Goal: Information Seeking & Learning: Understand process/instructions

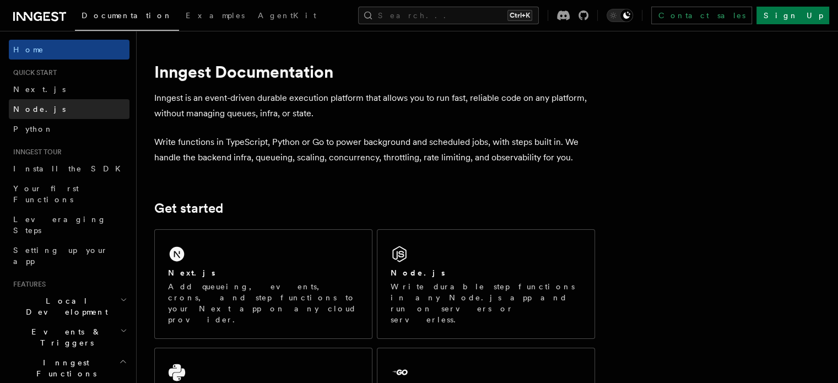
click at [72, 114] on link "Node.js" at bounding box center [69, 109] width 121 height 20
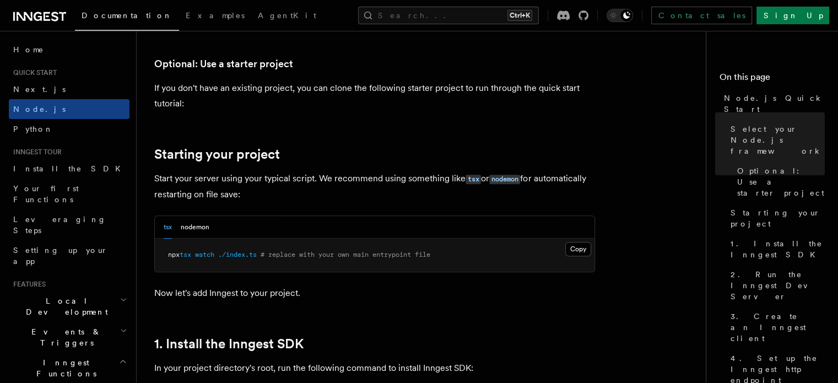
scroll to position [429, 0]
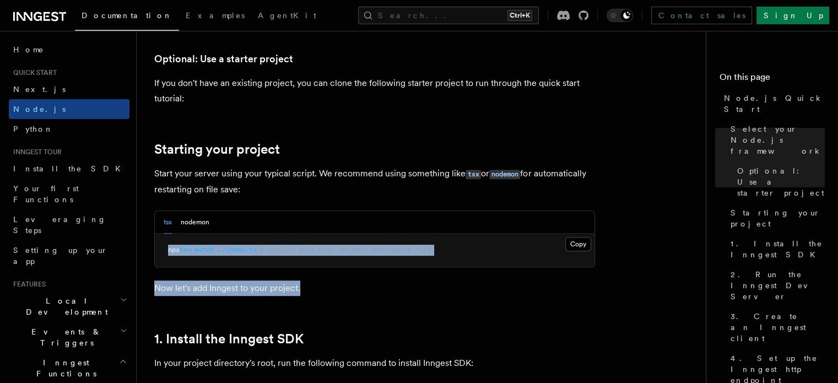
drag, startPoint x: 160, startPoint y: 251, endPoint x: 661, endPoint y: 372, distance: 515.4
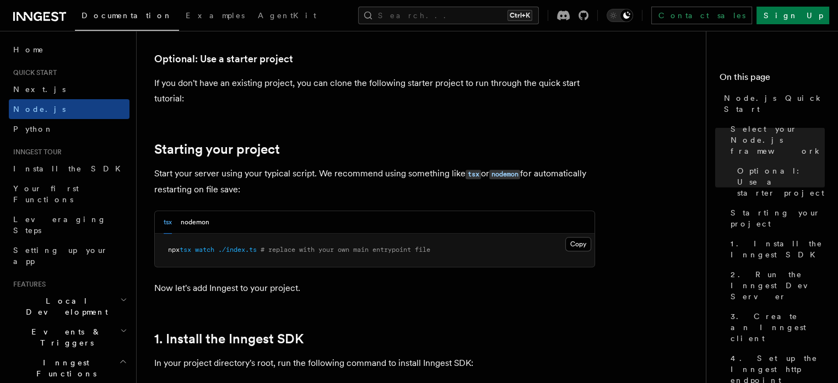
click at [407, 283] on p "Now let's add Inngest to your project." at bounding box center [374, 287] width 441 height 15
click at [187, 224] on button "nodemon" at bounding box center [195, 222] width 29 height 23
click at [170, 226] on button "tsx" at bounding box center [168, 222] width 8 height 23
click at [198, 223] on button "nodemon" at bounding box center [195, 222] width 29 height 23
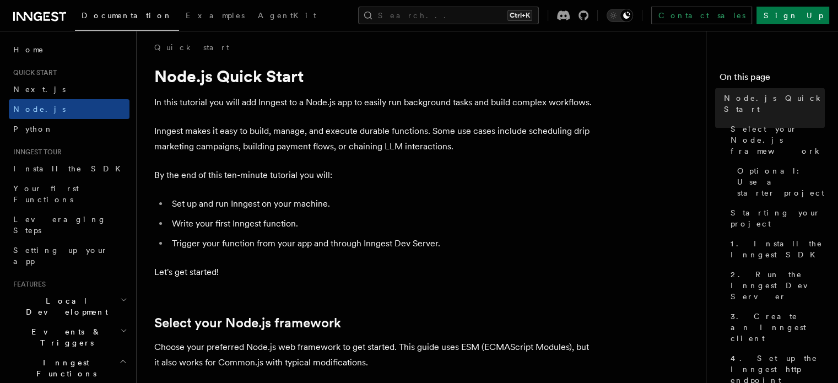
scroll to position [0, 0]
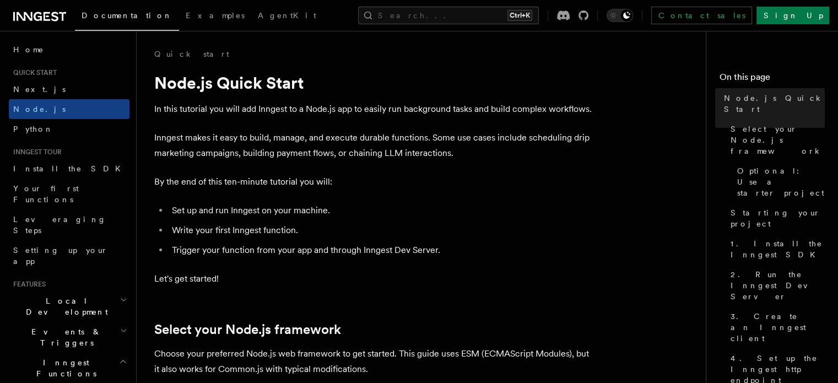
click at [445, 160] on p "Inngest makes it easy to build, manage, and execute durable functions. Some use…" at bounding box center [374, 145] width 441 height 31
click at [458, 158] on p "Inngest makes it easy to build, manage, and execute durable functions. Some use…" at bounding box center [374, 145] width 441 height 31
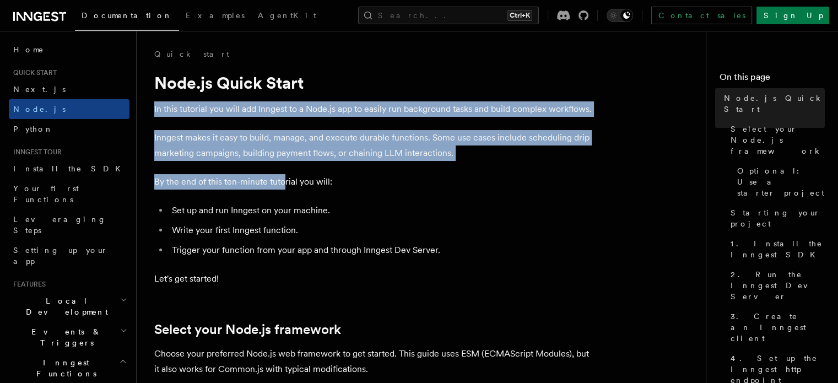
drag, startPoint x: 155, startPoint y: 112, endPoint x: 285, endPoint y: 189, distance: 150.9
click at [230, 159] on p "Inngest makes it easy to build, manage, and execute durable functions. Some use…" at bounding box center [374, 145] width 441 height 31
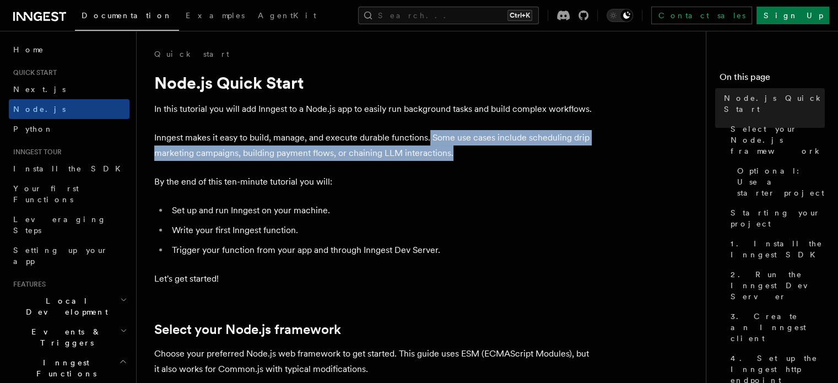
drag, startPoint x: 430, startPoint y: 140, endPoint x: 458, endPoint y: 154, distance: 31.1
click at [458, 154] on p "Inngest makes it easy to build, manage, and execute durable functions. Some use…" at bounding box center [374, 145] width 441 height 31
drag, startPoint x: 432, startPoint y: 138, endPoint x: 458, endPoint y: 155, distance: 31.5
click at [458, 155] on p "Inngest makes it easy to build, manage, and execute durable functions. Some use…" at bounding box center [374, 145] width 441 height 31
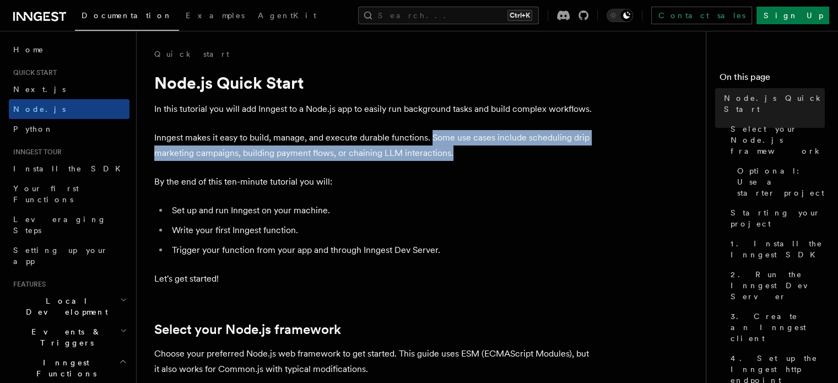
click at [458, 156] on p "Inngest makes it easy to build, manage, and execute durable functions. Some use…" at bounding box center [374, 145] width 441 height 31
drag, startPoint x: 430, startPoint y: 138, endPoint x: 452, endPoint y: 148, distance: 23.4
click at [452, 148] on p "Inngest makes it easy to build, manage, and execute durable functions. Some use…" at bounding box center [374, 145] width 441 height 31
drag, startPoint x: 456, startPoint y: 134, endPoint x: 461, endPoint y: 151, distance: 17.6
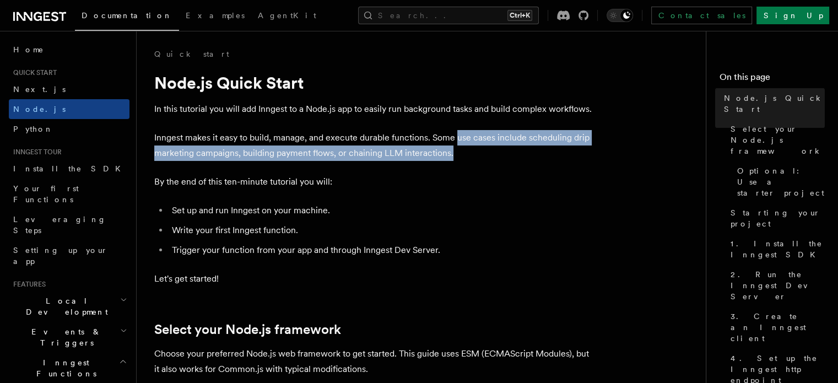
click at [461, 151] on p "Inngest makes it easy to build, manage, and execute durable functions. Some use…" at bounding box center [374, 145] width 441 height 31
drag, startPoint x: 456, startPoint y: 139, endPoint x: 456, endPoint y: 152, distance: 12.1
click at [456, 152] on p "Inngest makes it easy to build, manage, and execute durable functions. Some use…" at bounding box center [374, 145] width 441 height 31
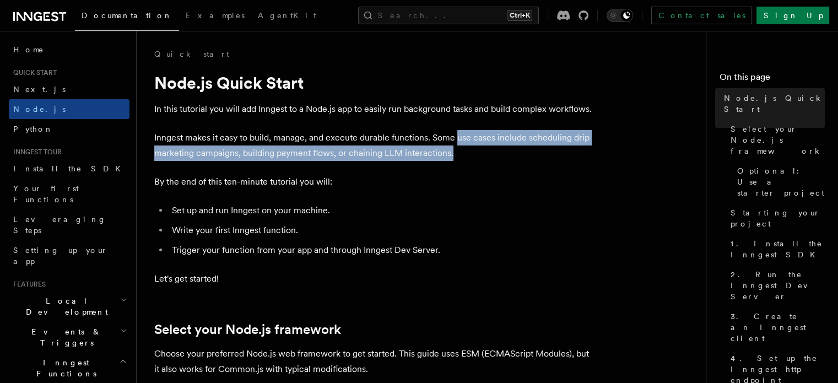
drag, startPoint x: 456, startPoint y: 134, endPoint x: 457, endPoint y: 150, distance: 16.0
click at [457, 150] on p "Inngest makes it easy to build, manage, and execute durable functions. Some use…" at bounding box center [374, 145] width 441 height 31
drag, startPoint x: 456, startPoint y: 140, endPoint x: 461, endPoint y: 154, distance: 15.0
click at [461, 154] on p "Inngest makes it easy to build, manage, and execute durable functions. Some use…" at bounding box center [374, 145] width 441 height 31
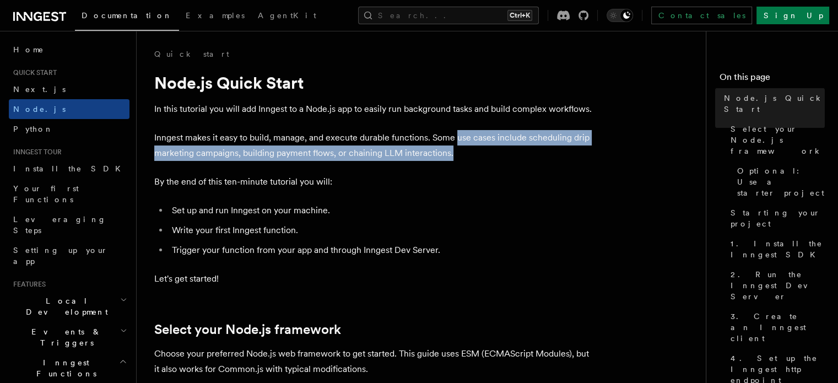
click at [461, 154] on p "Inngest makes it easy to build, manage, and execute durable functions. Some use…" at bounding box center [374, 145] width 441 height 31
drag, startPoint x: 455, startPoint y: 132, endPoint x: 457, endPoint y: 149, distance: 17.2
click at [457, 149] on p "Inngest makes it easy to build, manage, and execute durable functions. Some use…" at bounding box center [374, 145] width 441 height 31
click at [462, 150] on p "Inngest makes it easy to build, manage, and execute durable functions. Some use…" at bounding box center [374, 145] width 441 height 31
drag, startPoint x: 457, startPoint y: 134, endPoint x: 463, endPoint y: 147, distance: 14.8
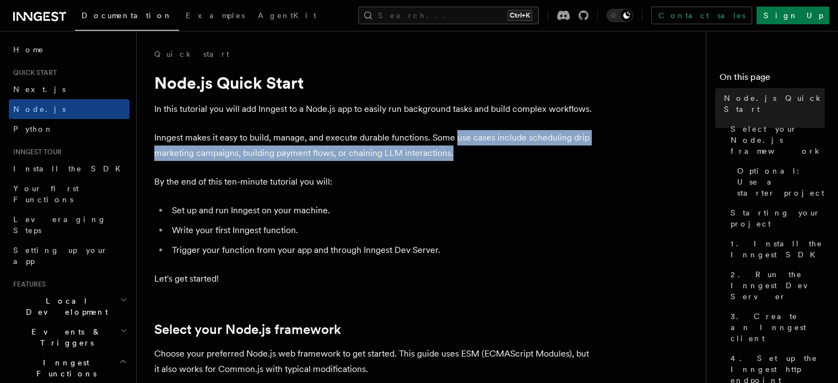
click at [463, 147] on p "Inngest makes it easy to build, manage, and execute durable functions. Some use…" at bounding box center [374, 145] width 441 height 31
click at [463, 150] on p "Inngest makes it easy to build, manage, and execute durable functions. Some use…" at bounding box center [374, 145] width 441 height 31
drag, startPoint x: 456, startPoint y: 132, endPoint x: 468, endPoint y: 152, distance: 23.7
click at [468, 152] on p "Inngest makes it easy to build, manage, and execute durable functions. Some use…" at bounding box center [374, 145] width 441 height 31
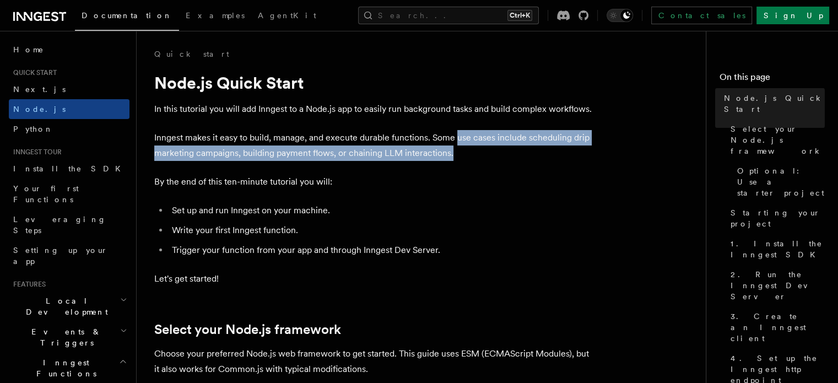
drag, startPoint x: 455, startPoint y: 134, endPoint x: 464, endPoint y: 148, distance: 17.1
click at [464, 148] on p "Inngest makes it easy to build, manage, and execute durable functions. Some use…" at bounding box center [374, 145] width 441 height 31
drag, startPoint x: 456, startPoint y: 132, endPoint x: 499, endPoint y: 152, distance: 47.3
click at [499, 152] on p "Inngest makes it easy to build, manage, and execute durable functions. Some use…" at bounding box center [374, 145] width 441 height 31
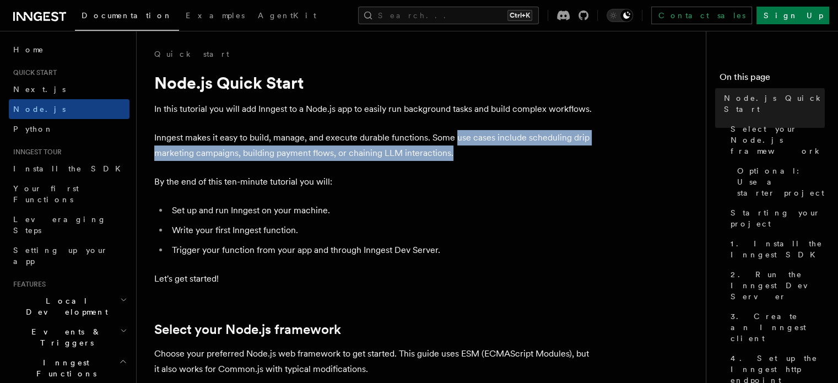
click at [499, 152] on p "Inngest makes it easy to build, manage, and execute durable functions. Some use…" at bounding box center [374, 145] width 441 height 31
drag, startPoint x: 454, startPoint y: 133, endPoint x: 468, endPoint y: 159, distance: 29.6
click at [468, 159] on p "Inngest makes it easy to build, manage, and execute durable functions. Some use…" at bounding box center [374, 145] width 441 height 31
drag, startPoint x: 159, startPoint y: 156, endPoint x: 457, endPoint y: 149, distance: 298.7
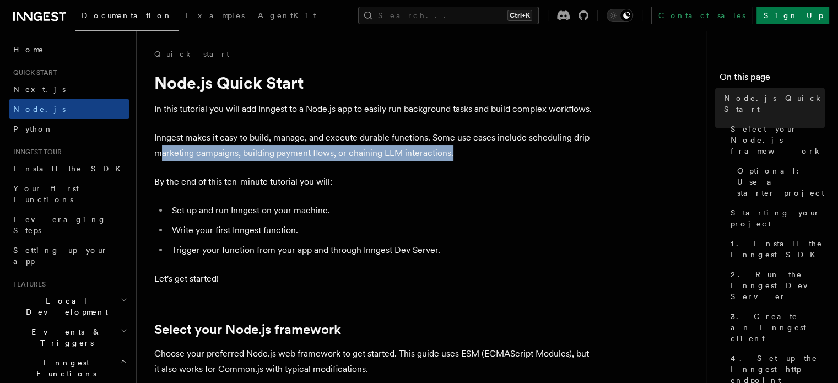
click at [457, 149] on p "Inngest makes it easy to build, manage, and execute durable functions. Some use…" at bounding box center [374, 145] width 441 height 31
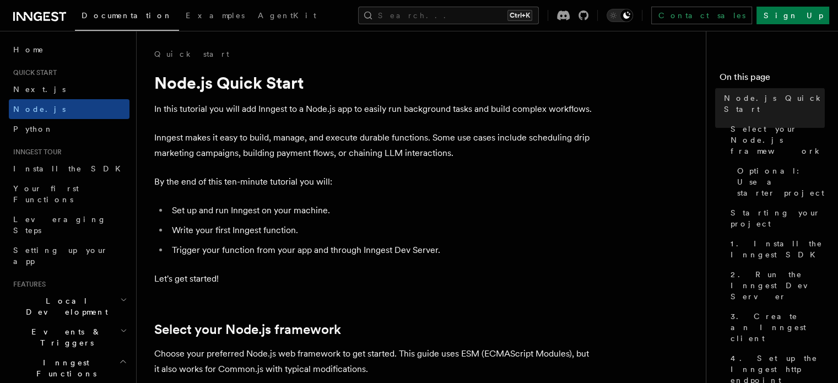
click at [455, 132] on p "Inngest makes it easy to build, manage, and execute durable functions. Some use…" at bounding box center [374, 145] width 441 height 31
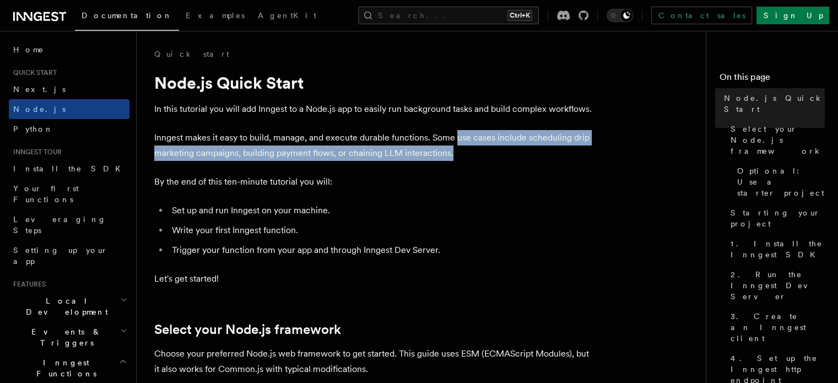
drag, startPoint x: 457, startPoint y: 133, endPoint x: 468, endPoint y: 159, distance: 28.4
click at [468, 159] on p "Inngest makes it easy to build, manage, and execute durable functions. Some use…" at bounding box center [374, 145] width 441 height 31
drag, startPoint x: 456, startPoint y: 133, endPoint x: 458, endPoint y: 160, distance: 27.0
click at [458, 160] on p "Inngest makes it easy to build, manage, and execute durable functions. Some use…" at bounding box center [374, 145] width 441 height 31
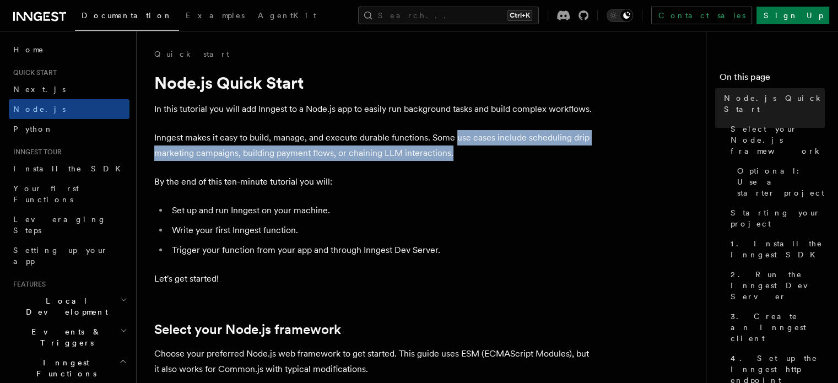
click at [472, 155] on p "Inngest makes it easy to build, manage, and execute durable functions. Some use…" at bounding box center [374, 145] width 441 height 31
drag, startPoint x: 458, startPoint y: 132, endPoint x: 472, endPoint y: 151, distance: 23.7
click at [472, 151] on p "Inngest makes it easy to build, manage, and execute durable functions. Some use…" at bounding box center [374, 145] width 441 height 31
drag, startPoint x: 454, startPoint y: 134, endPoint x: 463, endPoint y: 152, distance: 19.7
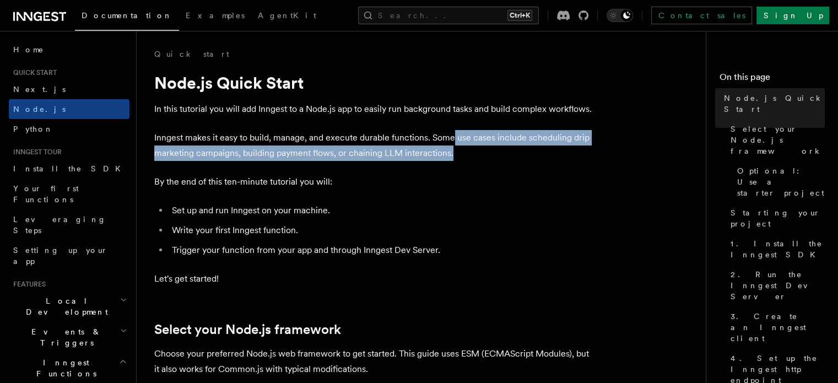
click at [463, 152] on p "Inngest makes it easy to build, manage, and execute durable functions. Some use…" at bounding box center [374, 145] width 441 height 31
drag, startPoint x: 456, startPoint y: 134, endPoint x: 467, endPoint y: 148, distance: 18.0
click at [467, 148] on p "Inngest makes it easy to build, manage, and execute durable functions. Some use…" at bounding box center [374, 145] width 441 height 31
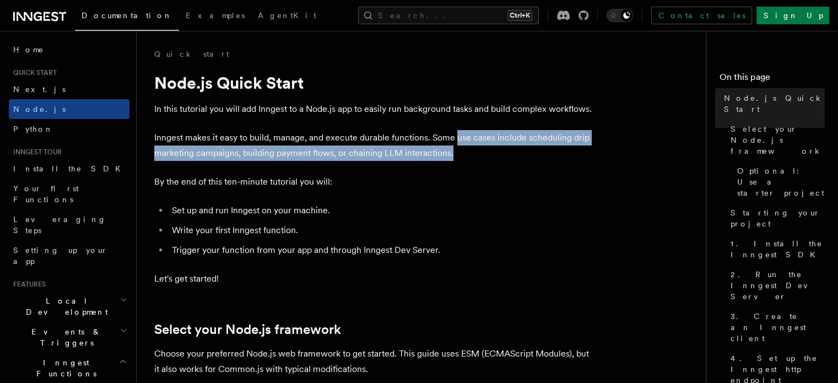
drag, startPoint x: 458, startPoint y: 136, endPoint x: 465, endPoint y: 147, distance: 12.9
click at [465, 147] on p "Inngest makes it easy to build, manage, and execute durable functions. Some use…" at bounding box center [374, 145] width 441 height 31
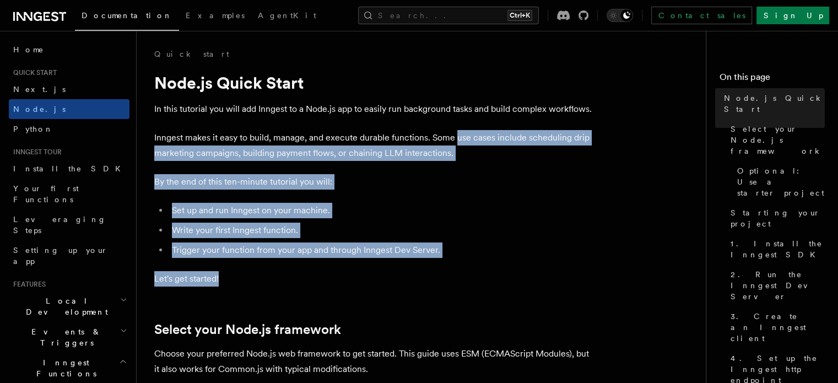
drag, startPoint x: 457, startPoint y: 135, endPoint x: 513, endPoint y: 277, distance: 152.3
click at [513, 277] on p "Let's get started!" at bounding box center [374, 278] width 441 height 15
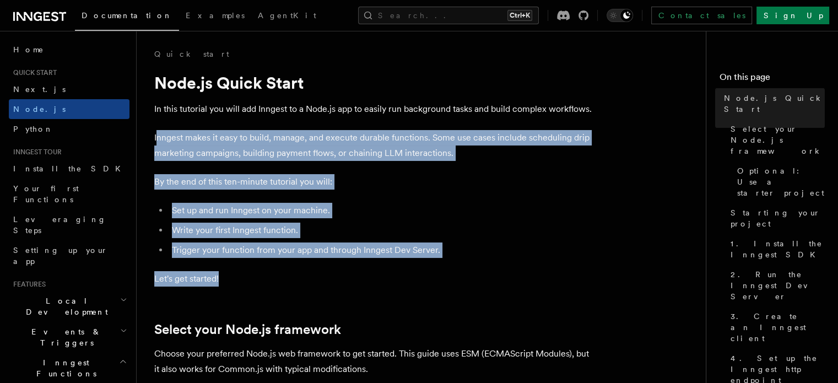
drag, startPoint x: 224, startPoint y: 280, endPoint x: 155, endPoint y: 137, distance: 159.4
click at [455, 236] on li "Write your first Inngest function." at bounding box center [382, 230] width 426 height 15
drag, startPoint x: 231, startPoint y: 279, endPoint x: 150, endPoint y: 124, distance: 175.2
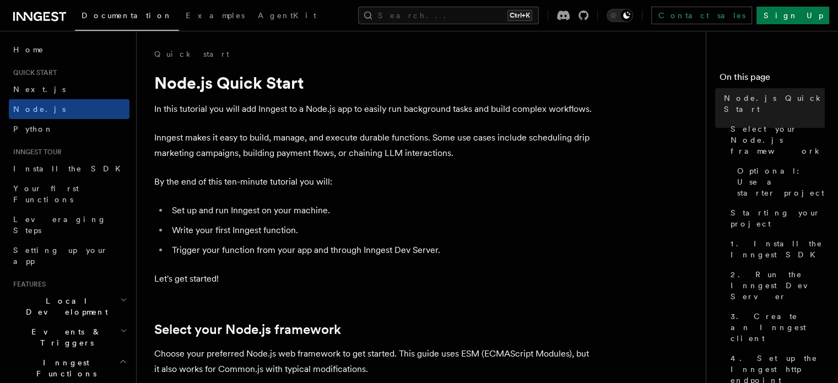
drag, startPoint x: 235, startPoint y: 279, endPoint x: 154, endPoint y: 138, distance: 162.6
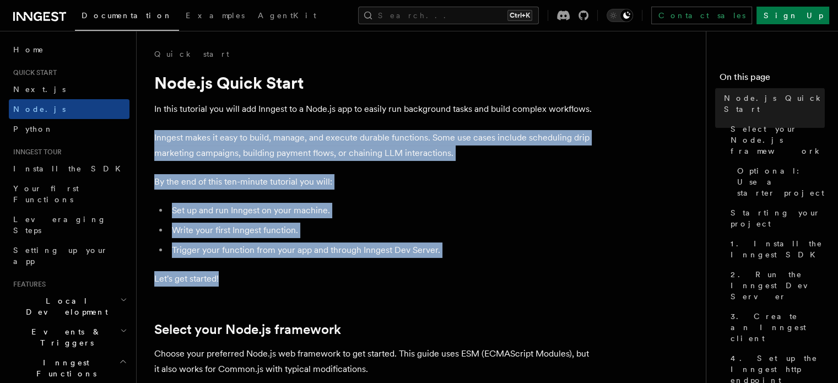
drag, startPoint x: 154, startPoint y: 138, endPoint x: 285, endPoint y: 266, distance: 182.7
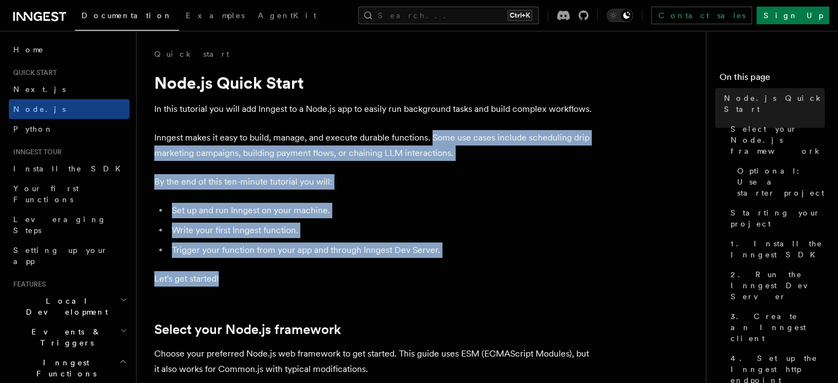
drag, startPoint x: 432, startPoint y: 139, endPoint x: 486, endPoint y: 271, distance: 143.0
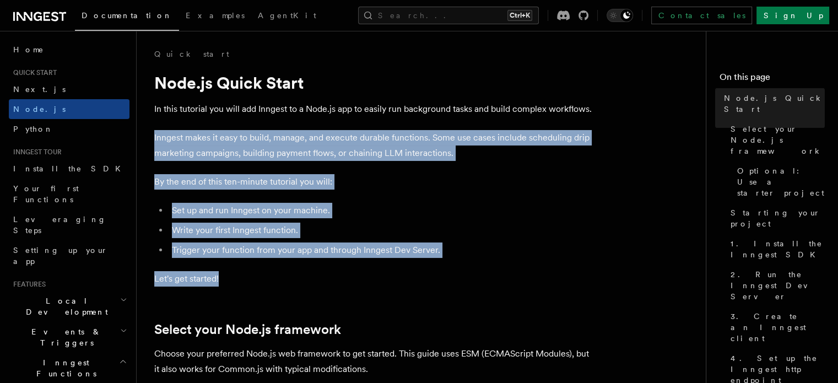
drag, startPoint x: 154, startPoint y: 139, endPoint x: 274, endPoint y: 268, distance: 175.8
drag, startPoint x: 156, startPoint y: 135, endPoint x: 267, endPoint y: 271, distance: 175.4
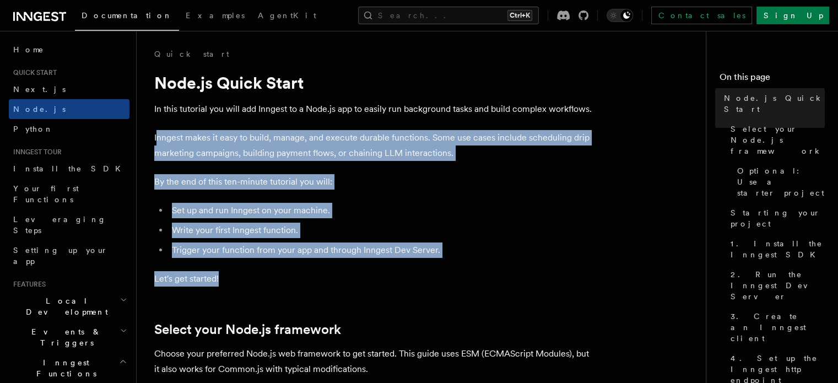
click at [267, 271] on p "Let's get started!" at bounding box center [374, 278] width 441 height 15
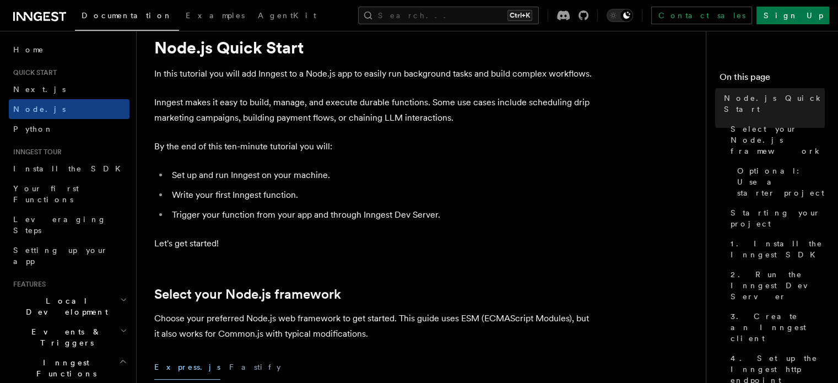
scroll to position [36, 0]
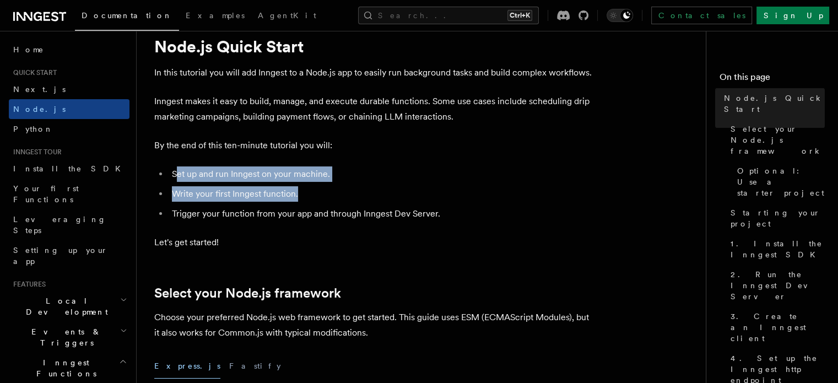
drag, startPoint x: 176, startPoint y: 175, endPoint x: 309, endPoint y: 196, distance: 133.8
click at [309, 196] on ul "Set up and run Inngest on your machine. Write your first Inngest function. Trig…" at bounding box center [374, 193] width 441 height 55
click at [309, 196] on li "Write your first Inngest function." at bounding box center [382, 193] width 426 height 15
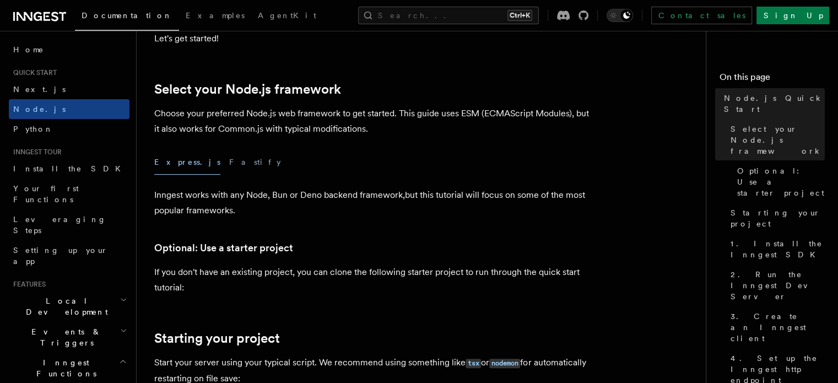
scroll to position [242, 0]
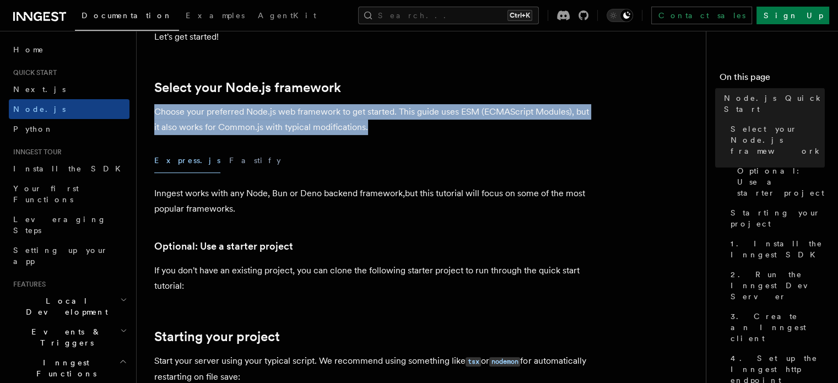
drag, startPoint x: 152, startPoint y: 112, endPoint x: 380, endPoint y: 132, distance: 229.0
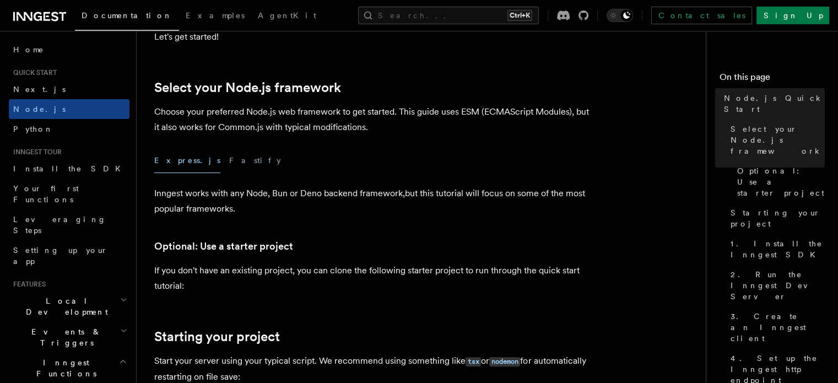
drag, startPoint x: 366, startPoint y: 127, endPoint x: 172, endPoint y: 108, distance: 194.8
drag, startPoint x: 172, startPoint y: 108, endPoint x: 228, endPoint y: 110, distance: 56.2
click at [172, 108] on p "Choose your preferred Node.js web framework to get started. This guide uses ESM…" at bounding box center [374, 119] width 441 height 31
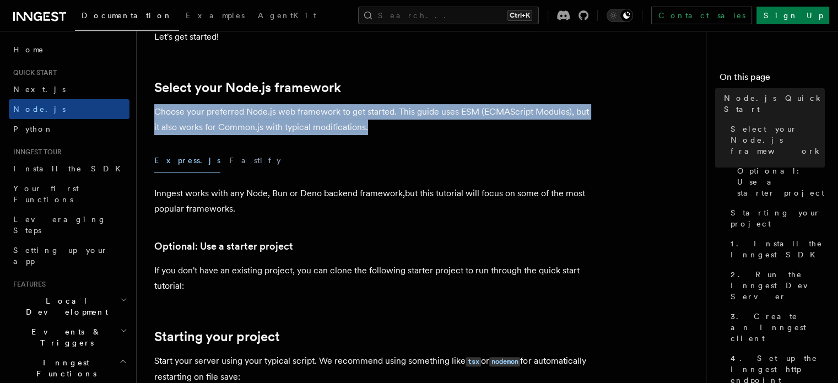
drag, startPoint x: 366, startPoint y: 126, endPoint x: 150, endPoint y: 98, distance: 217.8
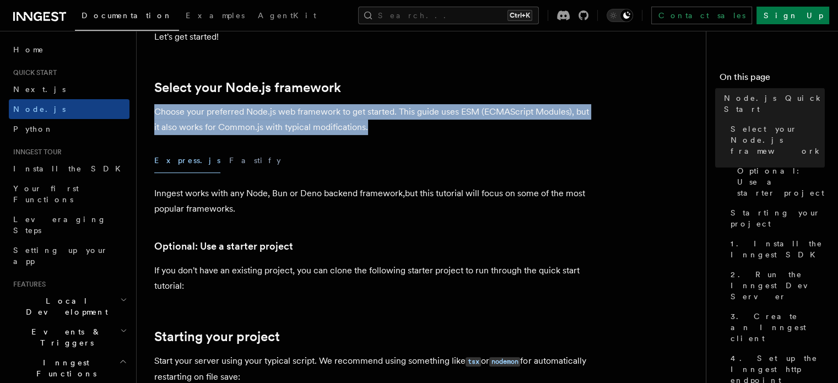
drag, startPoint x: 366, startPoint y: 127, endPoint x: 149, endPoint y: 103, distance: 218.4
click at [295, 89] on link "Select your Node.js framework" at bounding box center [247, 87] width 187 height 15
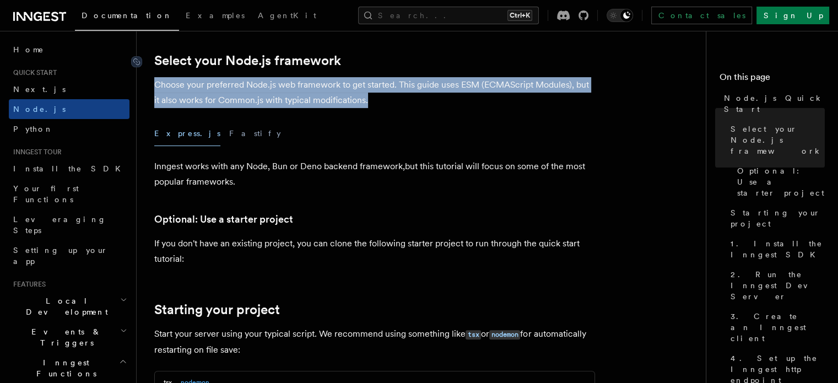
scroll to position [225, 0]
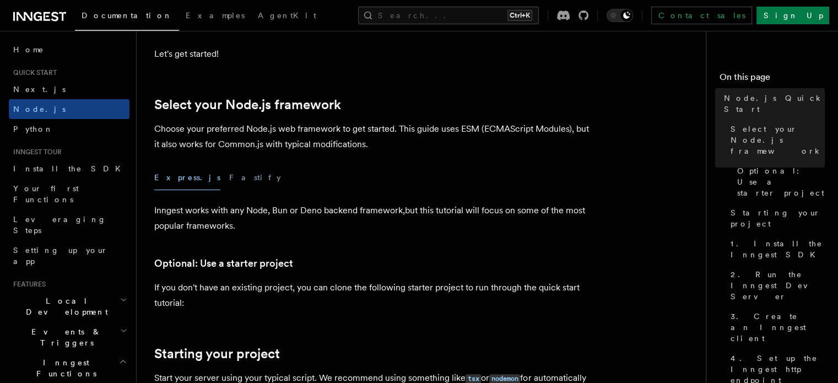
drag, startPoint x: 372, startPoint y: 145, endPoint x: 325, endPoint y: 141, distance: 47.5
drag, startPoint x: 325, startPoint y: 141, endPoint x: 539, endPoint y: 163, distance: 215.4
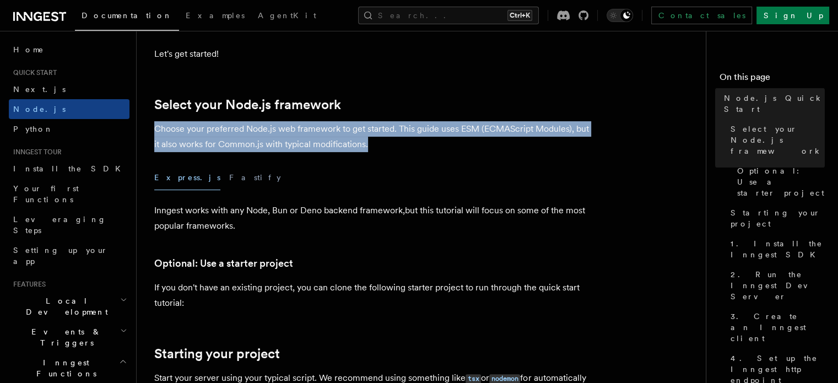
drag, startPoint x: 376, startPoint y: 141, endPoint x: 151, endPoint y: 123, distance: 226.1
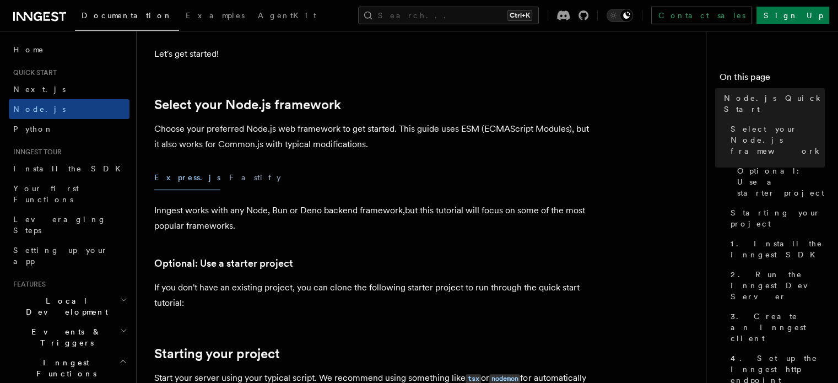
click at [447, 185] on div "Express.js Fastify" at bounding box center [374, 177] width 441 height 25
drag, startPoint x: 368, startPoint y: 147, endPoint x: 156, endPoint y: 137, distance: 212.3
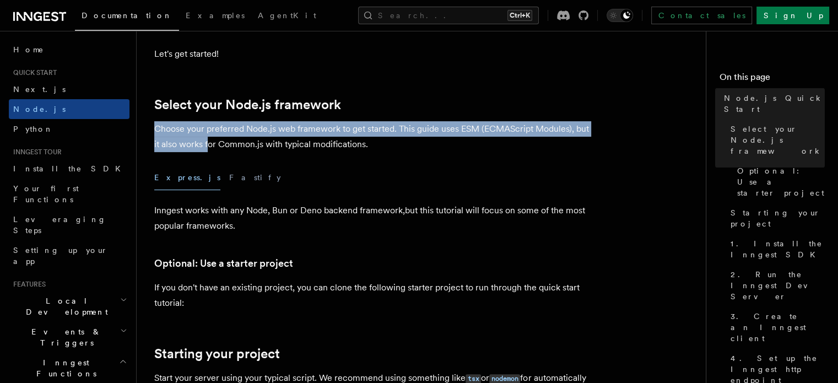
drag, startPoint x: 156, startPoint y: 137, endPoint x: 289, endPoint y: 145, distance: 133.0
click at [209, 140] on p "Choose your preferred Node.js web framework to get started. This guide uses ESM…" at bounding box center [374, 136] width 441 height 31
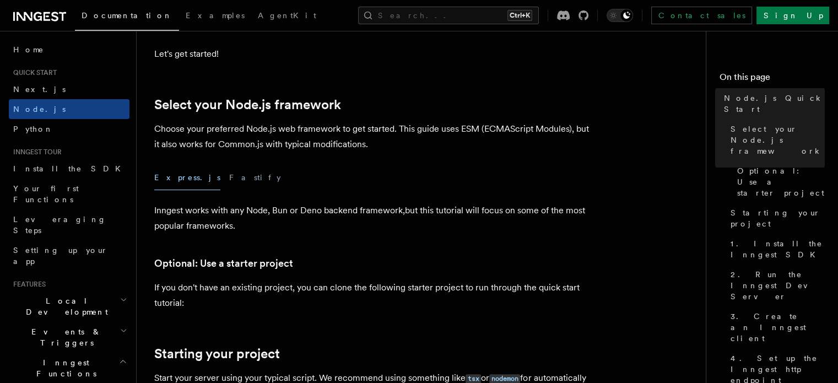
click at [402, 143] on p "Choose your preferred Node.js web framework to get started. This guide uses ESM…" at bounding box center [374, 136] width 441 height 31
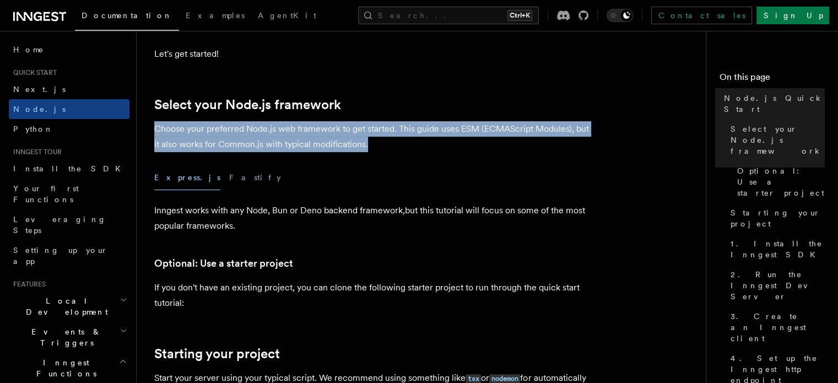
drag, startPoint x: 367, startPoint y: 144, endPoint x: 144, endPoint y: 126, distance: 223.3
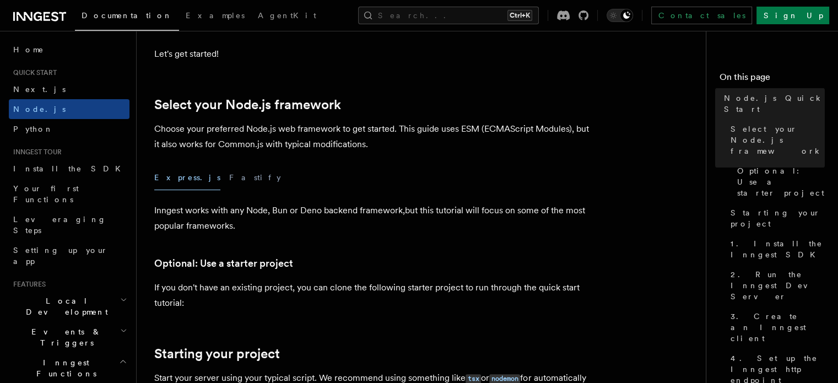
click at [402, 174] on div "Express.js Fastify" at bounding box center [374, 177] width 441 height 25
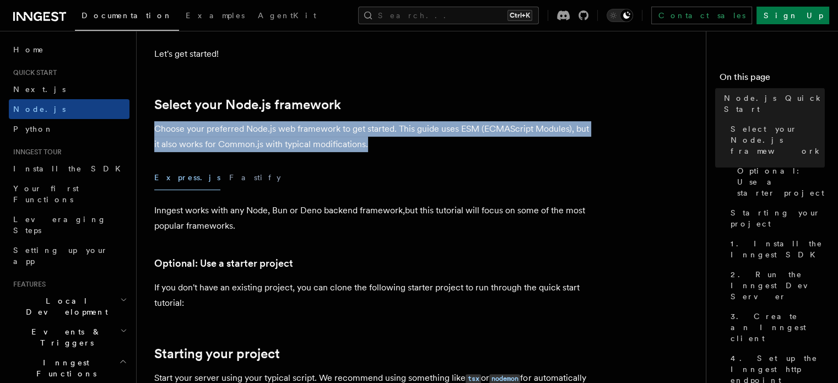
drag, startPoint x: 366, startPoint y: 147, endPoint x: 152, endPoint y: 127, distance: 215.2
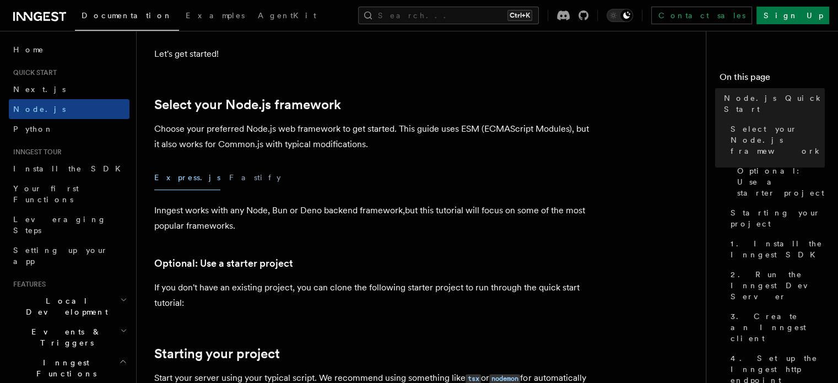
click at [410, 203] on p "Inngest works with any Node, Bun or Deno backend framework,but this tutorial wi…" at bounding box center [374, 218] width 441 height 31
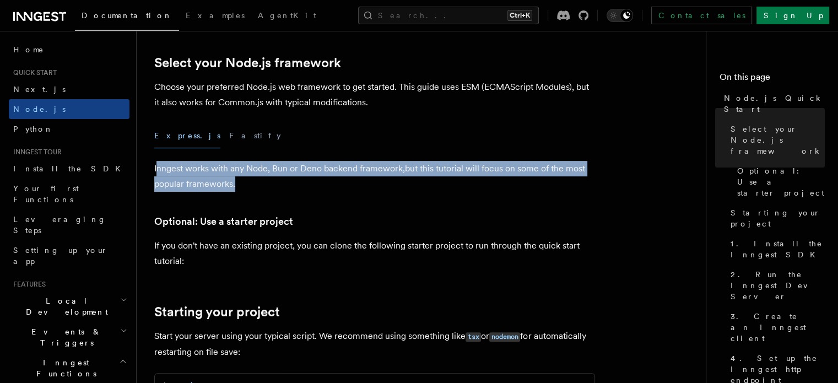
drag, startPoint x: 156, startPoint y: 175, endPoint x: 291, endPoint y: 182, distance: 135.2
click at [291, 182] on p "Inngest works with any Node, Bun or Deno backend framework,but this tutorial wi…" at bounding box center [374, 176] width 441 height 31
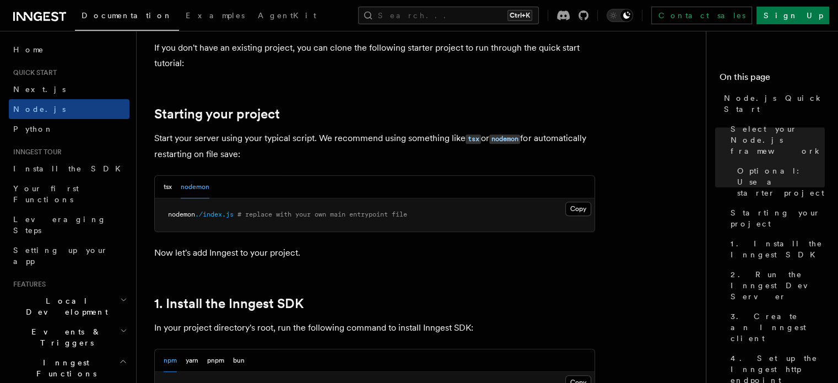
scroll to position [465, 0]
drag, startPoint x: 153, startPoint y: 136, endPoint x: 265, endPoint y: 156, distance: 113.7
click at [265, 156] on p "Start your server using your typical script. We recommend using something like …" at bounding box center [374, 145] width 441 height 31
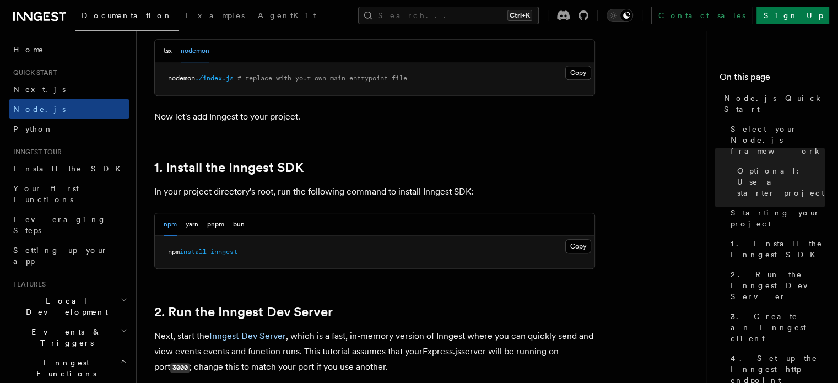
scroll to position [601, 0]
drag, startPoint x: 257, startPoint y: 250, endPoint x: 154, endPoint y: 259, distance: 103.5
click at [155, 259] on pre "npm install inngest" at bounding box center [375, 251] width 440 height 33
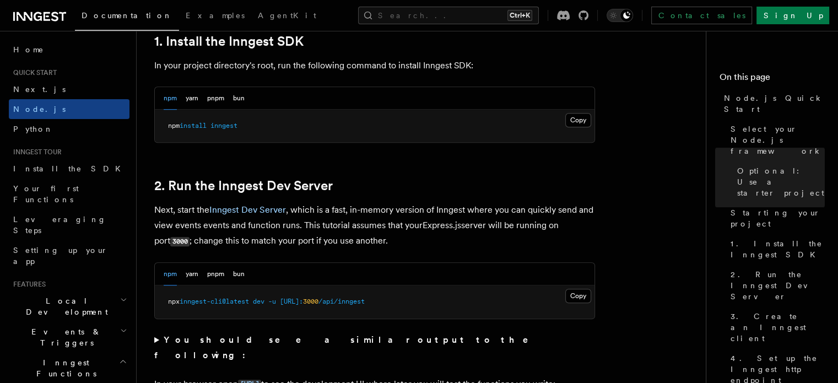
scroll to position [727, 0]
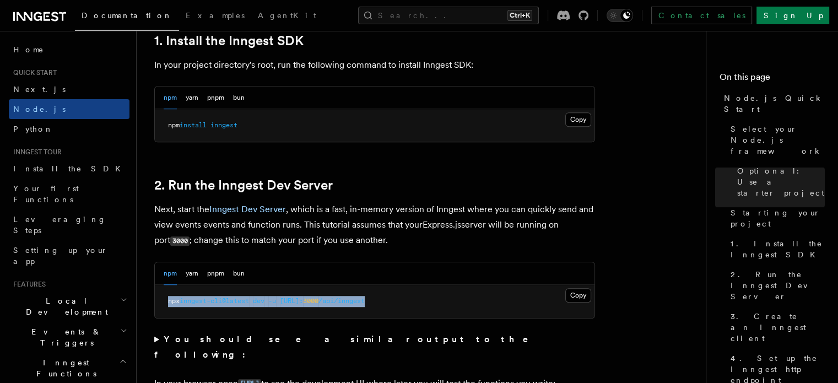
drag, startPoint x: 424, startPoint y: 302, endPoint x: 147, endPoint y: 312, distance: 277.3
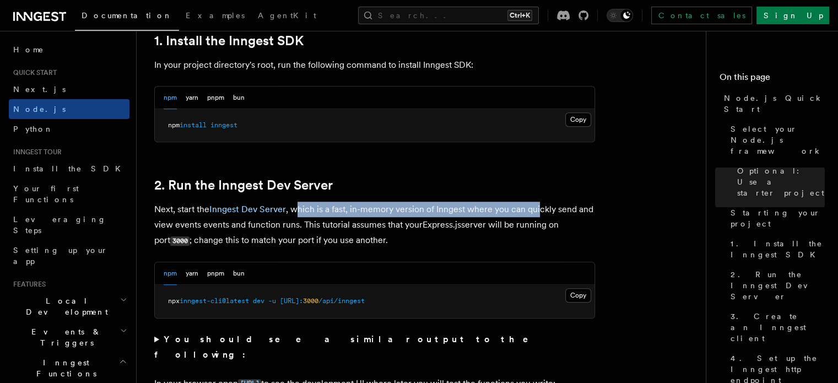
drag, startPoint x: 298, startPoint y: 209, endPoint x: 538, endPoint y: 213, distance: 239.7
click at [538, 213] on p "Next, start the Inngest Dev Server , which is a fast, in-memory version of Inng…" at bounding box center [374, 225] width 441 height 47
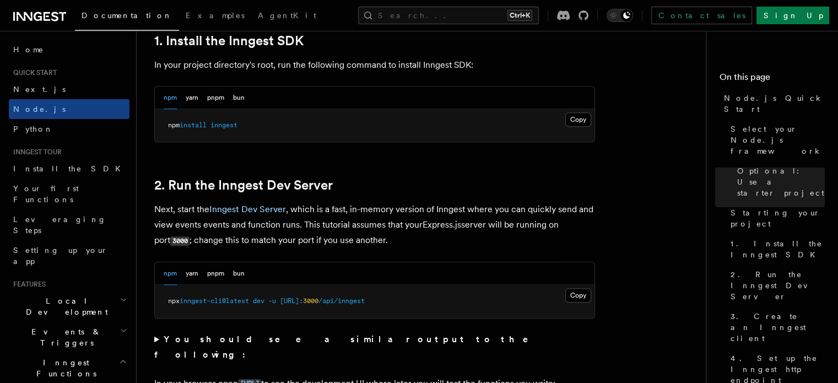
click at [453, 266] on div "npm yarn pnpm bun" at bounding box center [375, 273] width 440 height 23
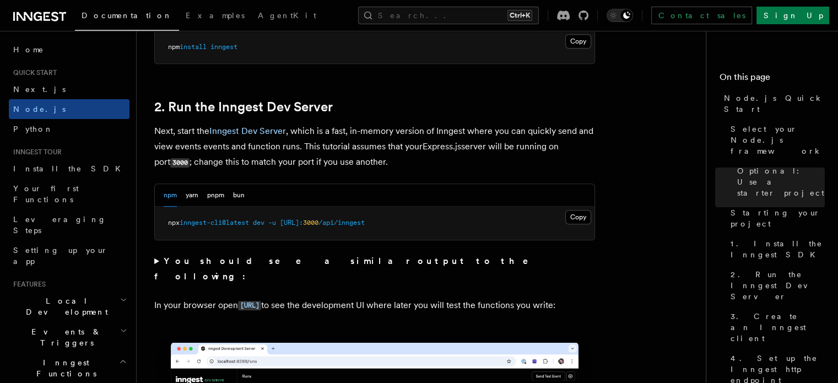
scroll to position [830, 0]
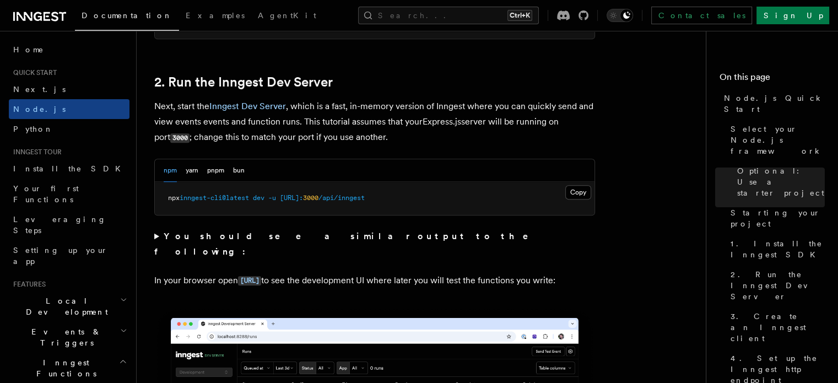
click at [156, 234] on summary "You should see a similar output to the following:" at bounding box center [374, 244] width 441 height 31
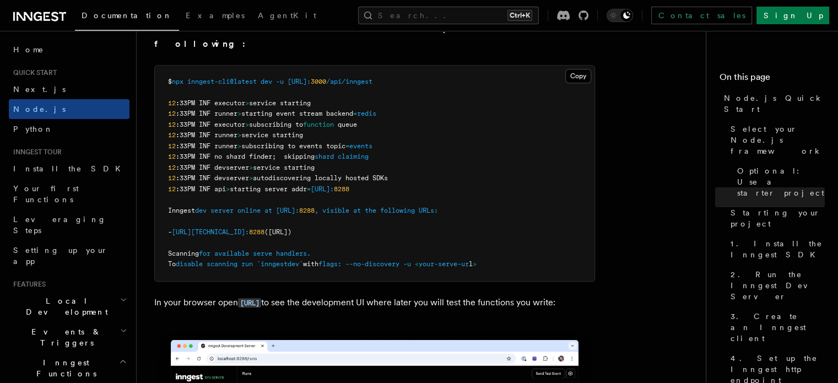
scroll to position [1040, 0]
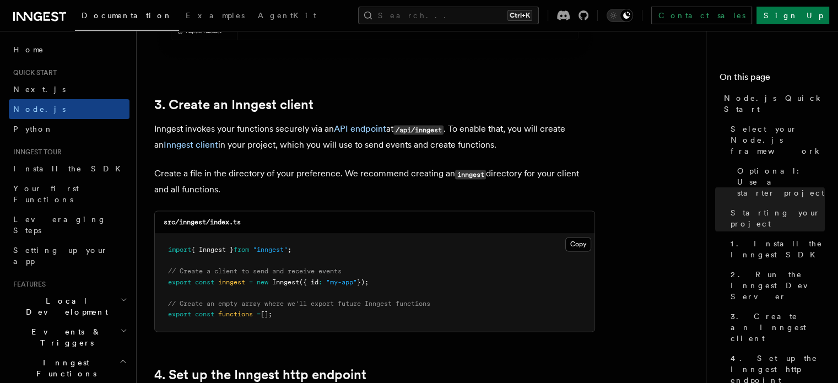
scroll to position [1583, 0]
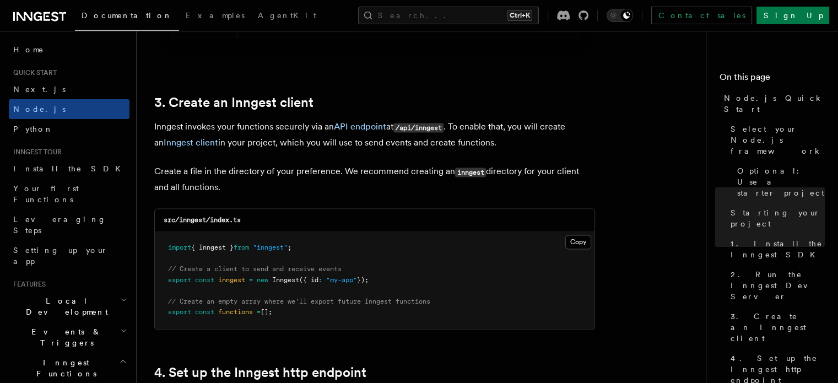
drag, startPoint x: 295, startPoint y: 310, endPoint x: 228, endPoint y: 307, distance: 67.8
click at [228, 307] on pre "import { Inngest } from "inngest" ; // Create a client to send and receive even…" at bounding box center [375, 280] width 440 height 98
click at [317, 315] on pre "import { Inngest } from "inngest" ; // Create a client to send and receive even…" at bounding box center [375, 280] width 440 height 98
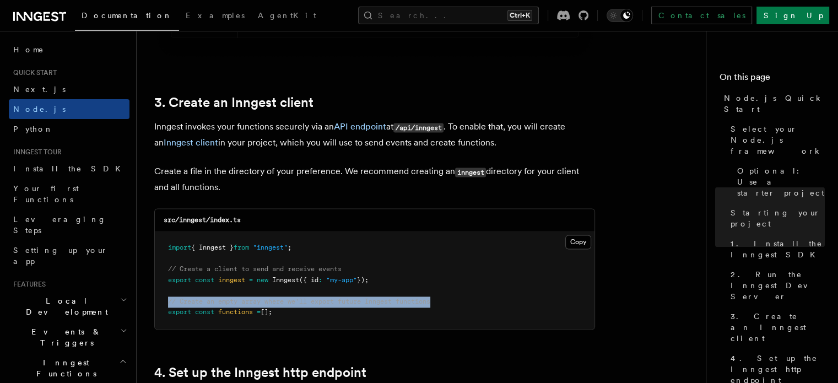
drag, startPoint x: 441, startPoint y: 301, endPoint x: 164, endPoint y: 301, distance: 277.1
click at [164, 301] on pre "import { Inngest } from "inngest" ; // Create a client to send and receive even…" at bounding box center [375, 280] width 440 height 98
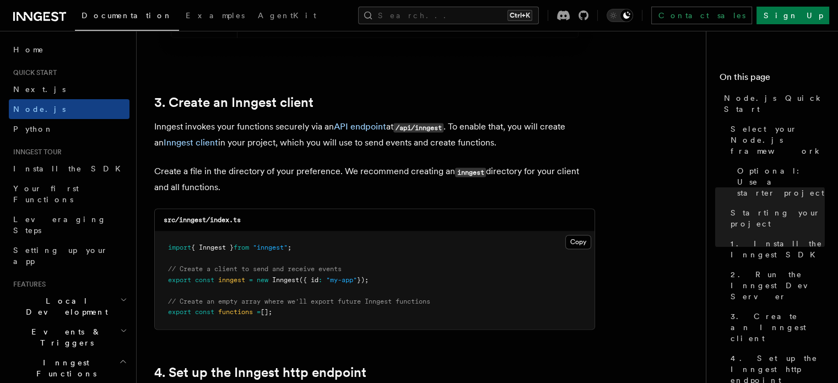
click at [295, 311] on pre "import { Inngest } from "inngest" ; // Create a client to send and receive even…" at bounding box center [375, 280] width 440 height 98
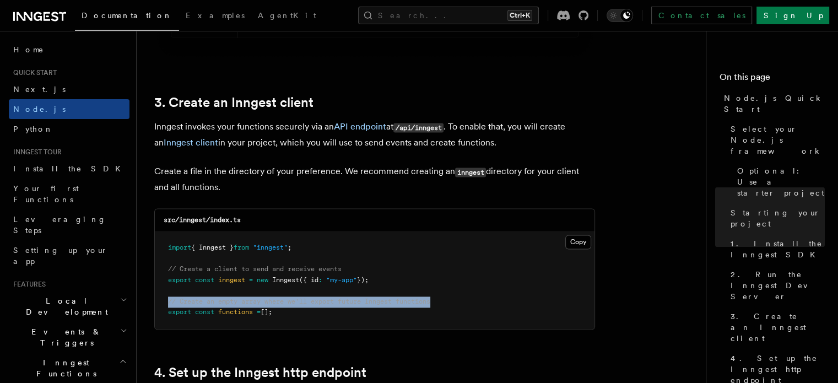
drag, startPoint x: 445, startPoint y: 299, endPoint x: 156, endPoint y: 300, distance: 288.7
click at [156, 300] on pre "import { Inngest } from "inngest" ; // Create a client to send and receive even…" at bounding box center [375, 280] width 440 height 98
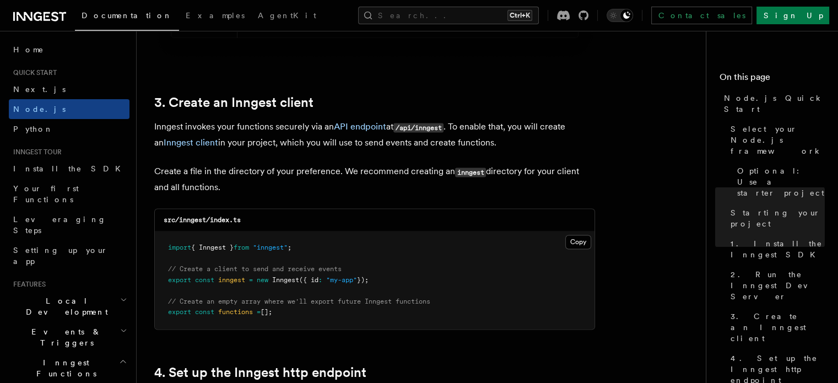
click at [298, 319] on pre "import { Inngest } from "inngest" ; // Create a client to send and receive even…" at bounding box center [375, 280] width 440 height 98
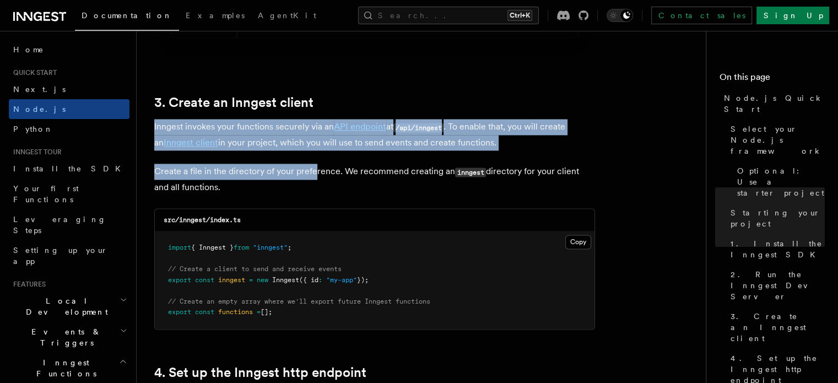
drag, startPoint x: 149, startPoint y: 127, endPoint x: 316, endPoint y: 172, distance: 172.9
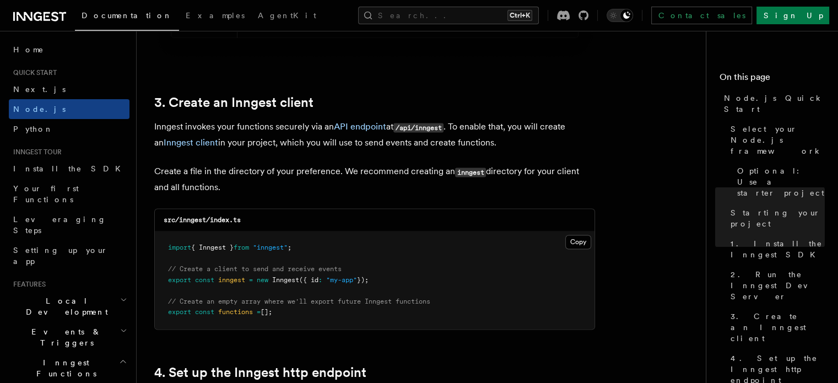
click at [280, 190] on p "Create a file in the directory of your preference. We recommend creating an inn…" at bounding box center [374, 179] width 441 height 31
drag, startPoint x: 208, startPoint y: 186, endPoint x: 156, endPoint y: 132, distance: 74.8
drag, startPoint x: 156, startPoint y: 132, endPoint x: 359, endPoint y: 170, distance: 206.4
click at [359, 170] on p "Create a file in the directory of your preference. We recommend creating an inn…" at bounding box center [374, 179] width 441 height 31
click at [326, 170] on p "Create a file in the directory of your preference. We recommend creating an inn…" at bounding box center [374, 179] width 441 height 31
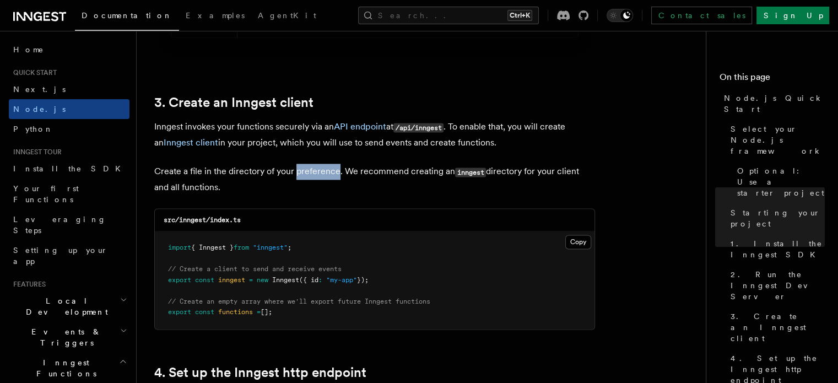
click at [326, 170] on p "Create a file in the directory of your preference. We recommend creating an inn…" at bounding box center [374, 179] width 441 height 31
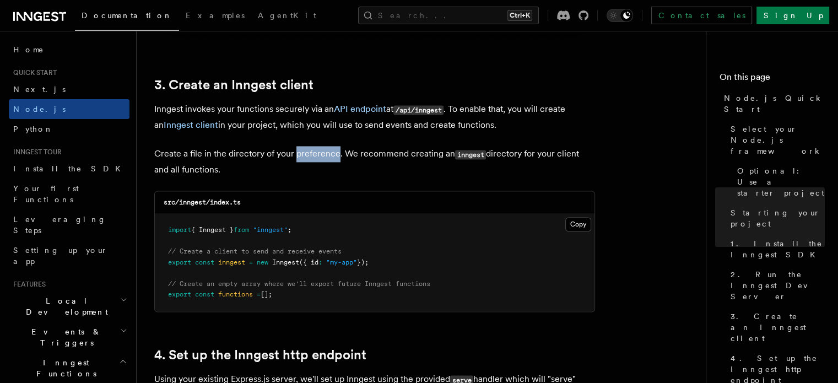
scroll to position [1602, 0]
click at [358, 152] on p "Create a file in the directory of your preference. We recommend creating an inn…" at bounding box center [374, 160] width 441 height 31
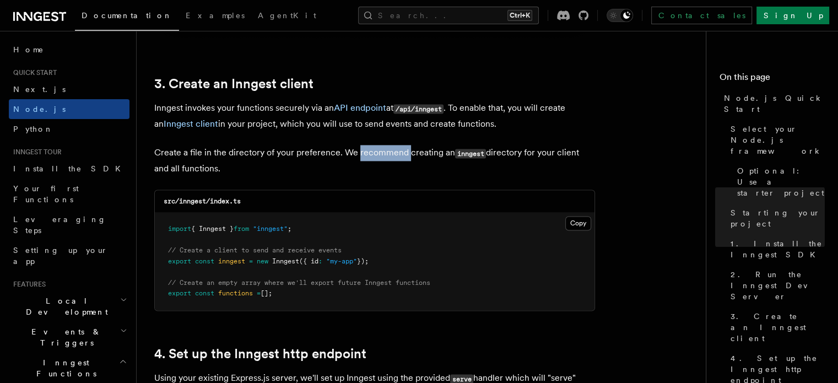
click at [358, 152] on p "Create a file in the directory of your preference. We recommend creating an inn…" at bounding box center [374, 160] width 441 height 31
click at [412, 174] on p "Create a file in the directory of your preference. We recommend creating an inn…" at bounding box center [374, 160] width 441 height 31
click at [358, 152] on p "Create a file in the directory of your preference. We recommend creating an inn…" at bounding box center [374, 160] width 441 height 31
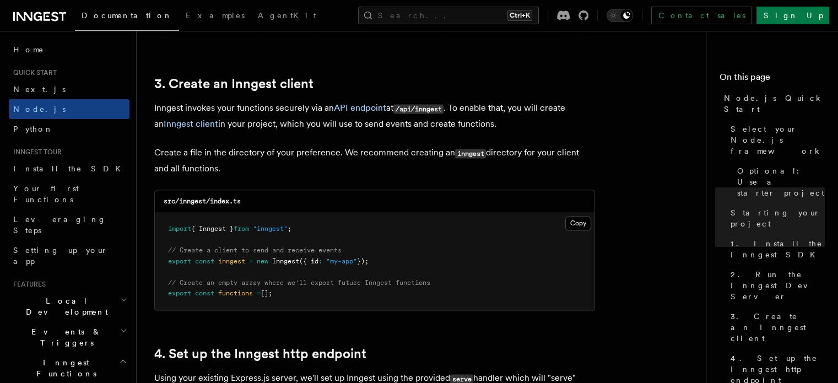
click at [404, 169] on p "Create a file in the directory of your preference. We recommend creating an inn…" at bounding box center [374, 160] width 441 height 31
click at [365, 155] on p "Create a file in the directory of your preference. We recommend creating an inn…" at bounding box center [374, 160] width 441 height 31
click at [408, 171] on p "Create a file in the directory of your preference. We recommend creating an inn…" at bounding box center [374, 160] width 441 height 31
click at [413, 150] on p "Create a file in the directory of your preference. We recommend creating an inn…" at bounding box center [374, 160] width 441 height 31
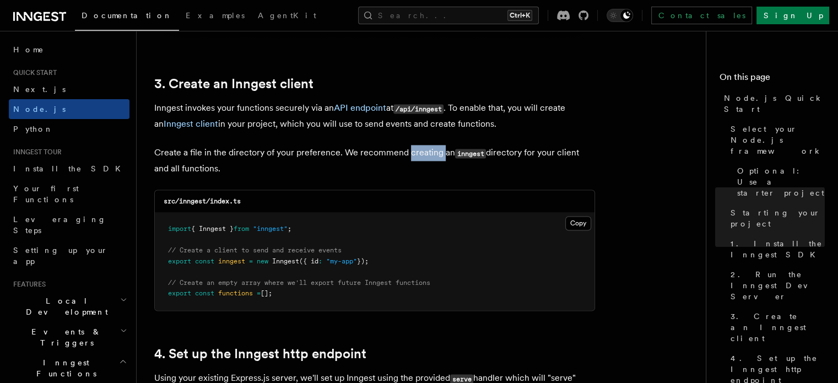
click at [413, 150] on p "Create a file in the directory of your preference. We recommend creating an inn…" at bounding box center [374, 160] width 441 height 31
click at [412, 152] on p "Create a file in the directory of your preference. We recommend creating an inn…" at bounding box center [374, 160] width 441 height 31
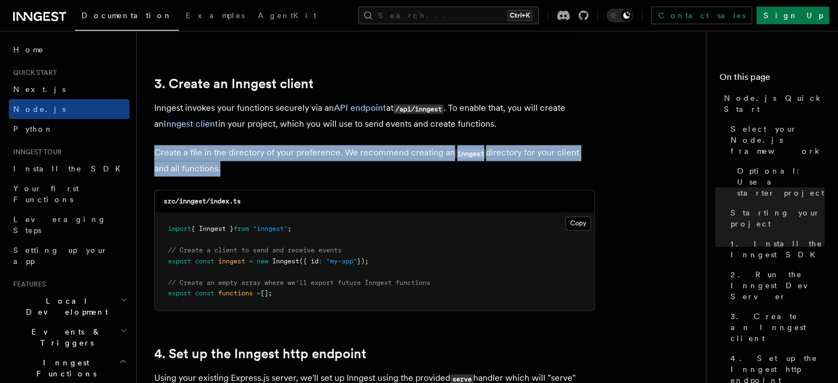
click at [412, 152] on p "Create a file in the directory of your preference. We recommend creating an inn…" at bounding box center [374, 160] width 441 height 31
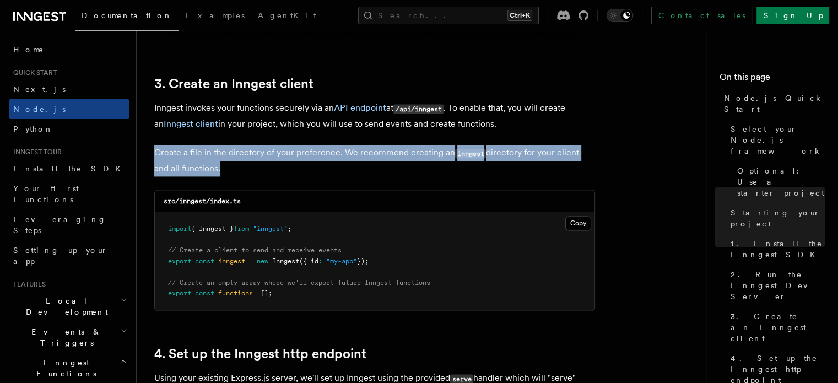
click at [412, 152] on p "Create a file in the directory of your preference. We recommend creating an inn…" at bounding box center [374, 160] width 441 height 31
click at [325, 163] on p "Create a file in the directory of your preference. We recommend creating an inn…" at bounding box center [374, 160] width 441 height 31
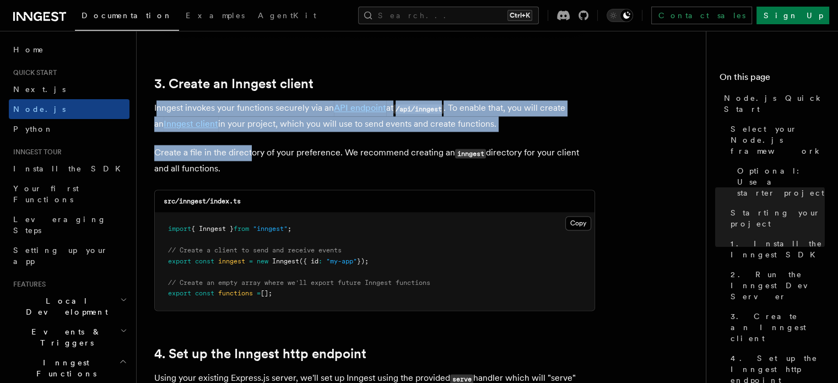
drag, startPoint x: 158, startPoint y: 104, endPoint x: 251, endPoint y: 143, distance: 100.8
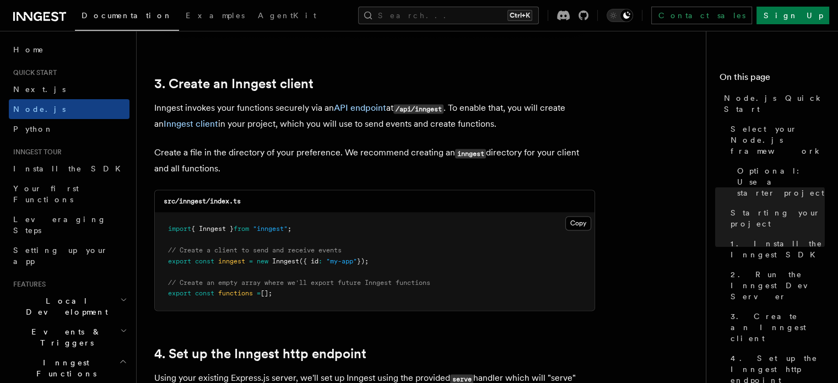
click at [262, 152] on p "Create a file in the directory of your preference. We recommend creating an inn…" at bounding box center [374, 160] width 441 height 31
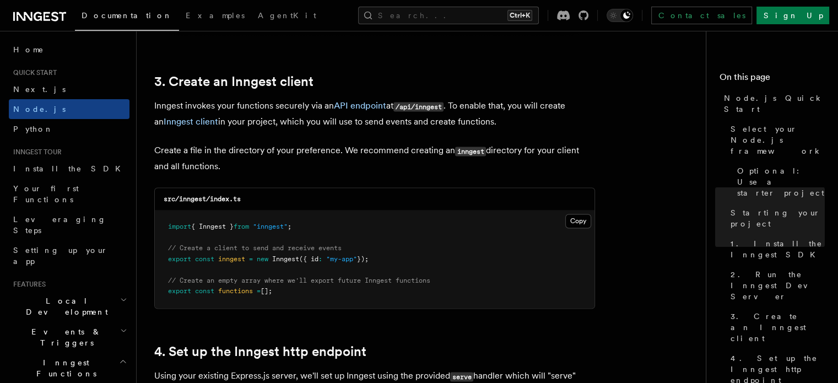
scroll to position [1620, 0]
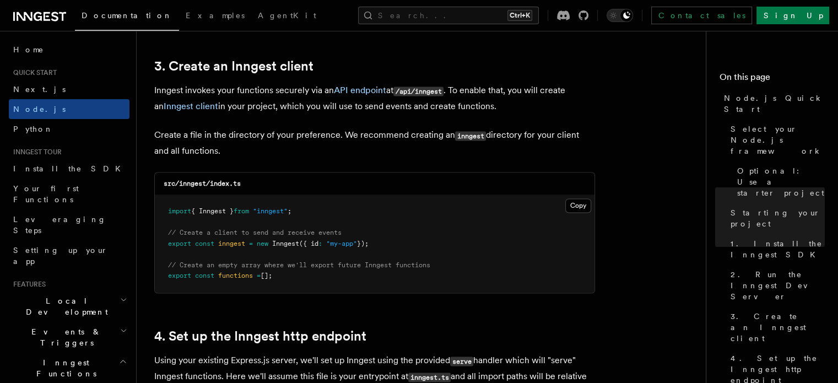
drag, startPoint x: 158, startPoint y: 133, endPoint x: 299, endPoint y: 146, distance: 141.6
click at [299, 146] on p "Create a file in the directory of your preference. We recommend creating an inn…" at bounding box center [374, 142] width 441 height 31
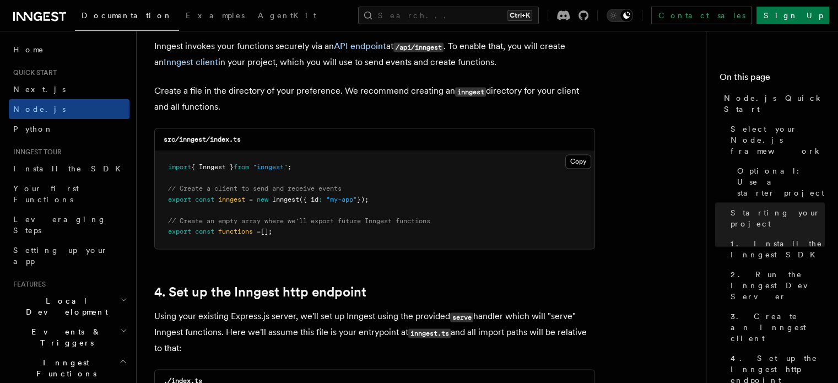
scroll to position [1693, 0]
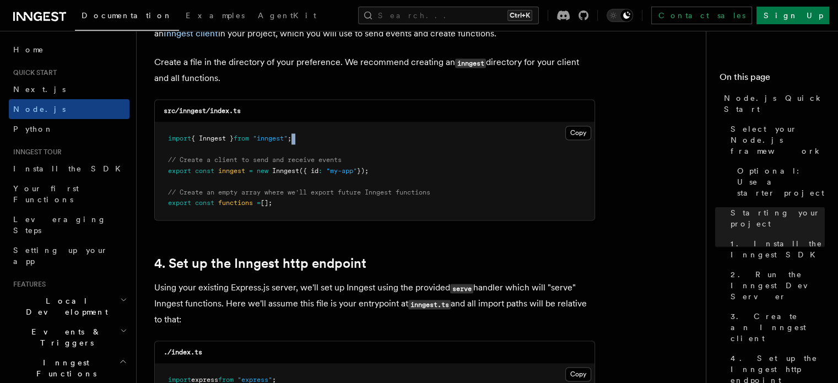
drag, startPoint x: 166, startPoint y: 145, endPoint x: 321, endPoint y: 143, distance: 154.3
click at [321, 143] on pre "import { Inngest } from "inngest" ; // Create a client to send and receive even…" at bounding box center [375, 171] width 440 height 98
drag, startPoint x: 392, startPoint y: 171, endPoint x: 159, endPoint y: 170, distance: 233.1
click at [159, 170] on pre "import { Inngest } from "inngest" ; // Create a client to send and receive even…" at bounding box center [375, 171] width 440 height 98
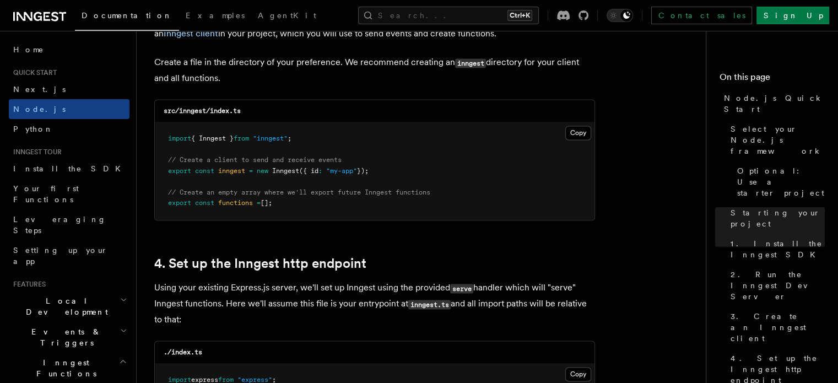
click at [347, 219] on pre "import { Inngest } from "inngest" ; // Create a client to send and receive even…" at bounding box center [375, 171] width 440 height 98
drag, startPoint x: 259, startPoint y: 171, endPoint x: 328, endPoint y: 166, distance: 68.5
click at [328, 166] on pre "import { Inngest } from "inngest" ; // Create a client to send and receive even…" at bounding box center [375, 171] width 440 height 98
drag, startPoint x: 328, startPoint y: 166, endPoint x: 380, endPoint y: 166, distance: 51.8
click at [380, 166] on pre "import { Inngest } from "inngest" ; // Create a client to send and receive even…" at bounding box center [375, 171] width 440 height 98
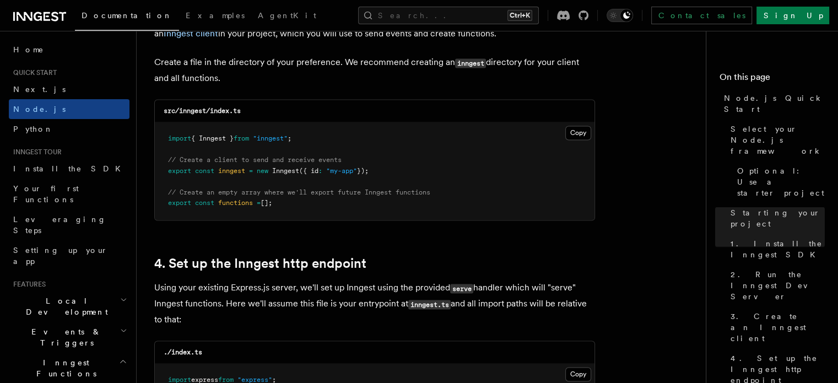
click at [380, 166] on pre "import { Inngest } from "inngest" ; // Create a client to send and receive even…" at bounding box center [375, 171] width 440 height 98
drag, startPoint x: 306, startPoint y: 170, endPoint x: 367, endPoint y: 166, distance: 61.3
click at [367, 166] on pre "import { Inngest } from "inngest" ; // Create a client to send and receive even…" at bounding box center [375, 171] width 440 height 98
click at [397, 182] on pre "import { Inngest } from "inngest" ; // Create a client to send and receive even…" at bounding box center [375, 171] width 440 height 98
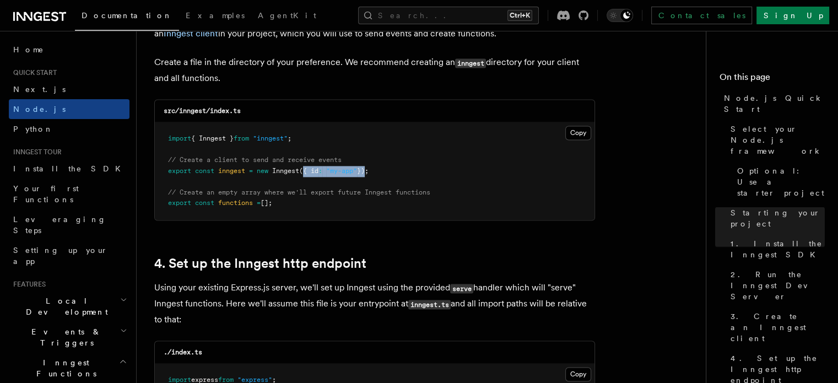
drag, startPoint x: 370, startPoint y: 172, endPoint x: 307, endPoint y: 167, distance: 63.6
click at [307, 167] on span "export const inngest = new Inngest ({ id : "my-app" });" at bounding box center [268, 171] width 201 height 8
click at [338, 194] on span "// Create an empty array where we'll export future Inngest functions" at bounding box center [299, 192] width 262 height 8
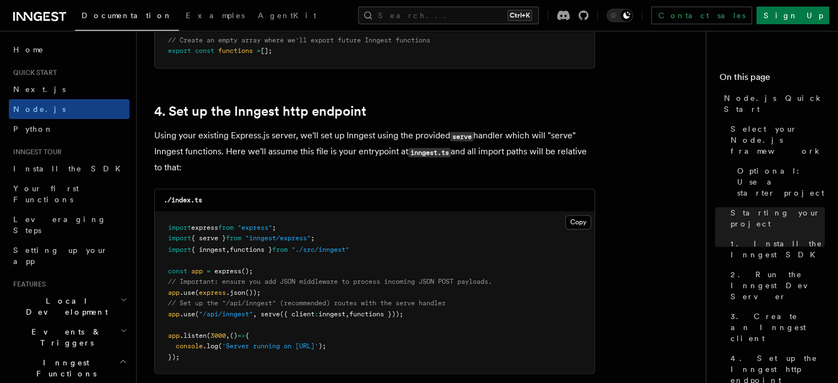
scroll to position [1845, 0]
click at [158, 133] on p "Using your existing Express.js server, we'll set up Inngest using the provided …" at bounding box center [374, 151] width 441 height 47
drag, startPoint x: 158, startPoint y: 133, endPoint x: 253, endPoint y: 143, distance: 96.4
click at [253, 143] on p "Using your existing Express.js server, we'll set up Inngest using the provided …" at bounding box center [374, 151] width 441 height 47
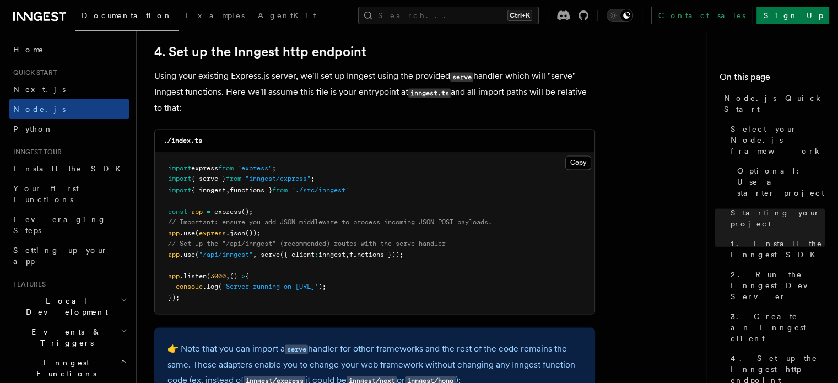
scroll to position [1905, 0]
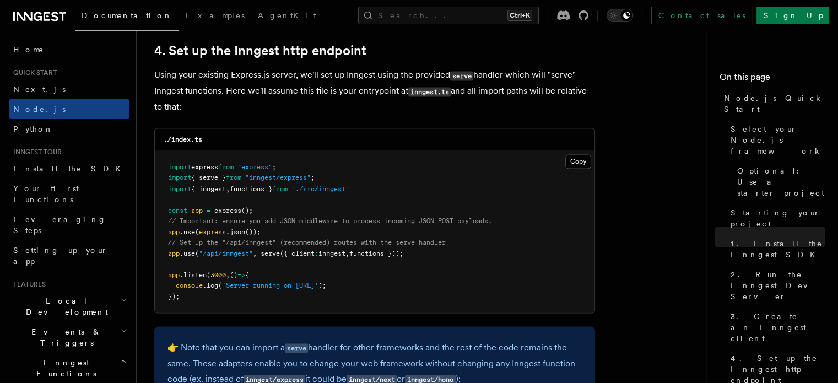
drag, startPoint x: 196, startPoint y: 298, endPoint x: 161, endPoint y: 158, distance: 144.2
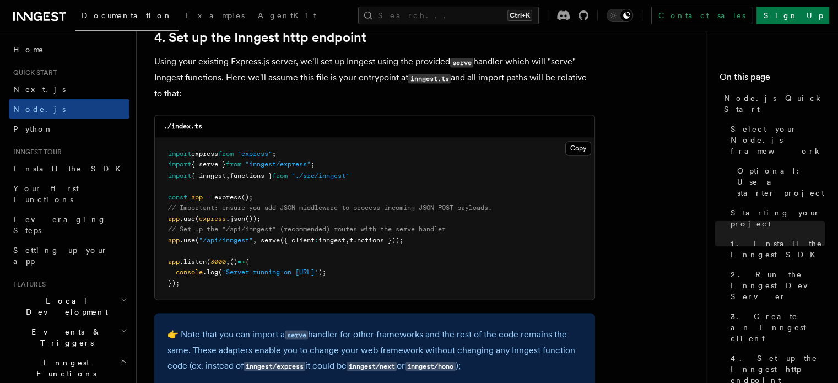
scroll to position [1923, 0]
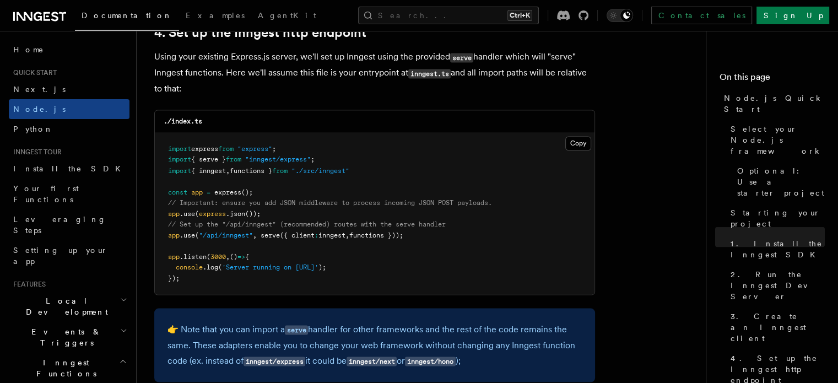
click at [217, 260] on span "3000" at bounding box center [217, 256] width 15 height 8
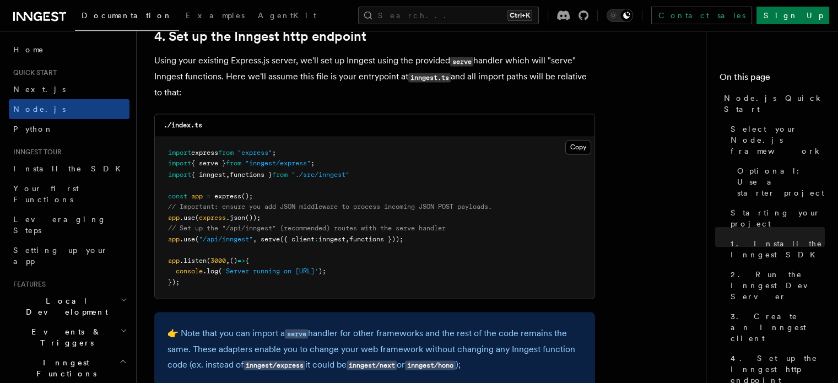
scroll to position [1919, 0]
click at [217, 261] on span "3000" at bounding box center [217, 261] width 15 height 8
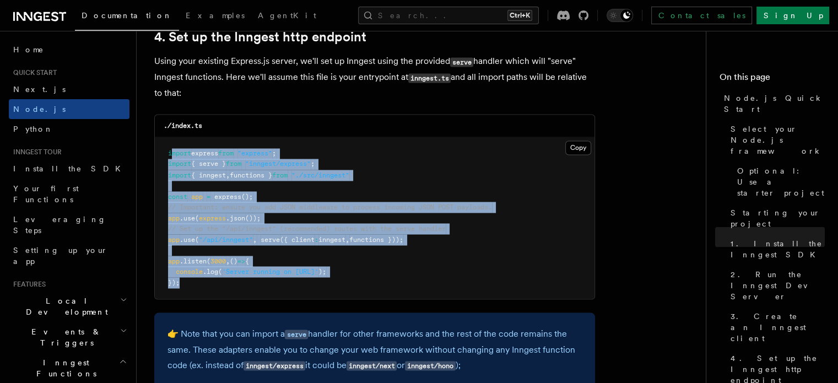
drag, startPoint x: 172, startPoint y: 156, endPoint x: 414, endPoint y: 283, distance: 272.8
click at [414, 283] on pre "import express from "express" ; import { serve } from "inngest/express" ; impor…" at bounding box center [375, 218] width 440 height 162
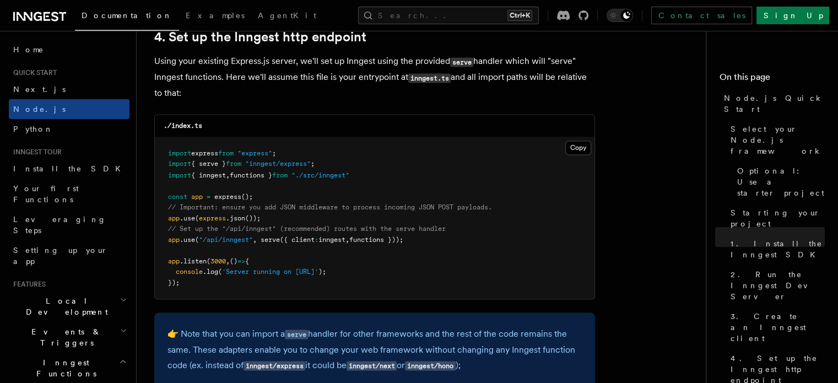
drag, startPoint x: 164, startPoint y: 59, endPoint x: 216, endPoint y: 98, distance: 65.0
click at [216, 98] on p "Using your existing Express.js server, we'll set up Inngest using the provided …" at bounding box center [374, 76] width 441 height 47
drag, startPoint x: 155, startPoint y: 62, endPoint x: 199, endPoint y: 94, distance: 54.3
click at [199, 94] on p "Using your existing Express.js server, we'll set up Inngest using the provided …" at bounding box center [374, 76] width 441 height 47
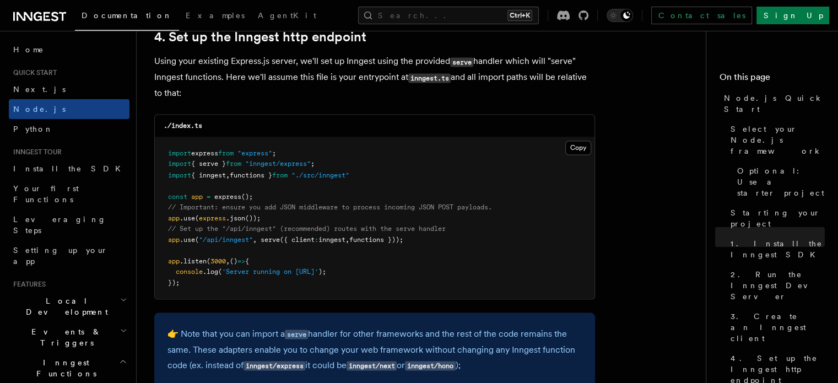
click at [199, 94] on p "Using your existing Express.js server, we'll set up Inngest using the provided …" at bounding box center [374, 76] width 441 height 47
drag, startPoint x: 183, startPoint y: 94, endPoint x: 142, endPoint y: 48, distance: 62.0
click at [198, 88] on p "Using your existing Express.js server, we'll set up Inngest using the provided …" at bounding box center [374, 76] width 441 height 47
drag, startPoint x: 186, startPoint y: 96, endPoint x: 138, endPoint y: 46, distance: 69.0
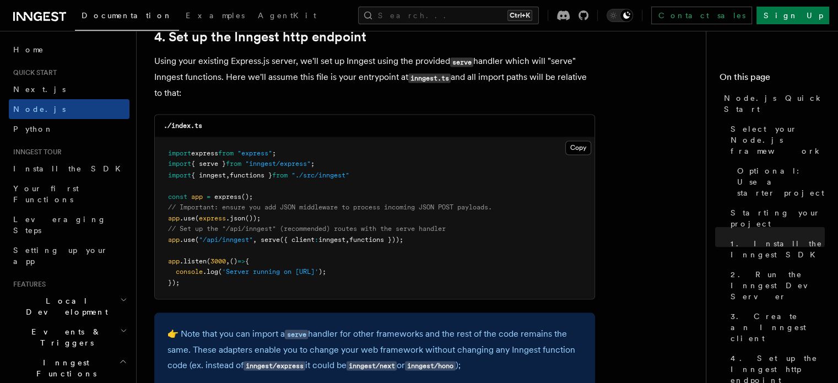
click at [561, 63] on p "Using your existing Express.js server, we'll set up Inngest using the provided …" at bounding box center [374, 76] width 441 height 47
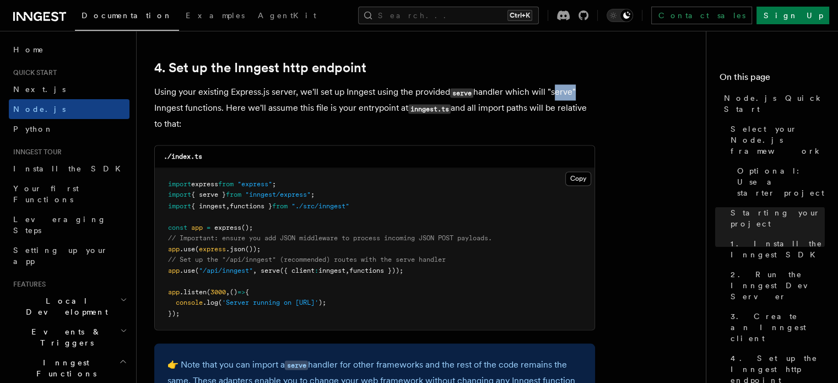
scroll to position [1889, 0]
